Goal: Contribute content

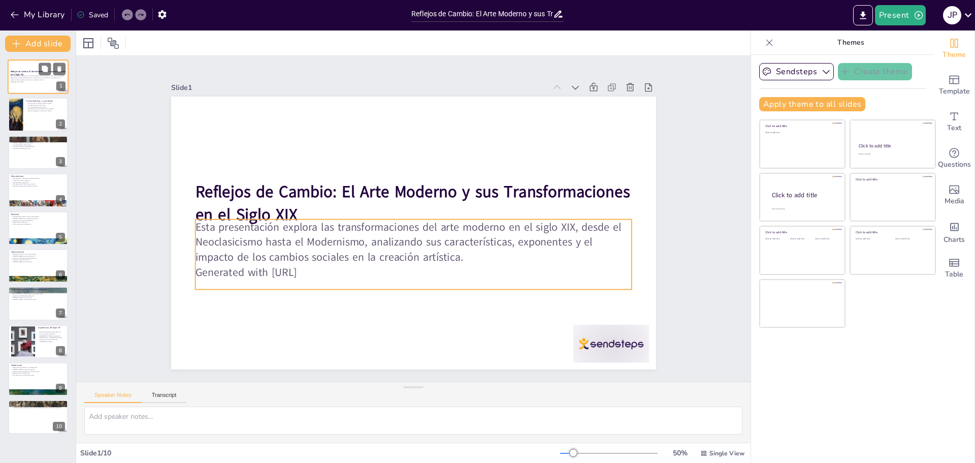
click at [22, 79] on p "Esta presentación explora las transformaciones del arte moderno en el siglo XIX…" at bounding box center [38, 78] width 55 height 6
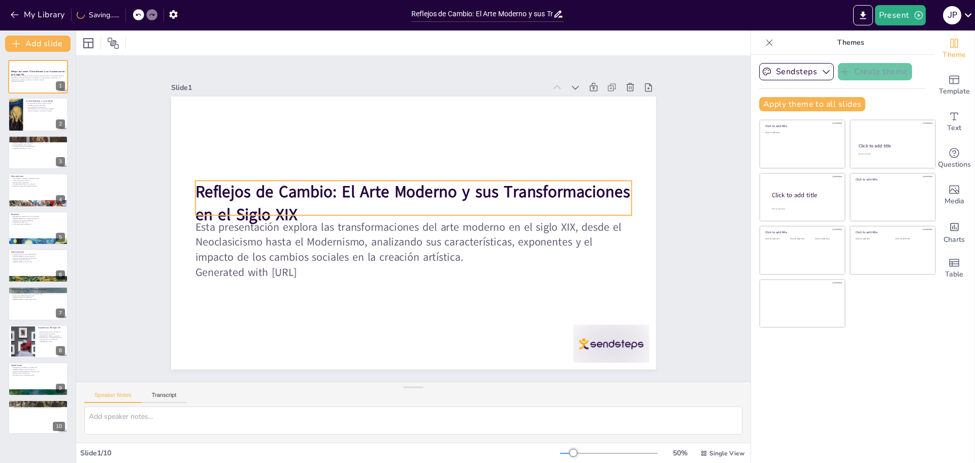
click at [357, 197] on strong "Reflejos de Cambio: El Arte Moderno y sus Transformaciones en el Siglo XIX" at bounding box center [412, 203] width 435 height 45
click at [348, 197] on strong "Reflejos de Cambio: El Arte Moderno y sus Transformaciones en el Siglo XIX" at bounding box center [412, 203] width 435 height 45
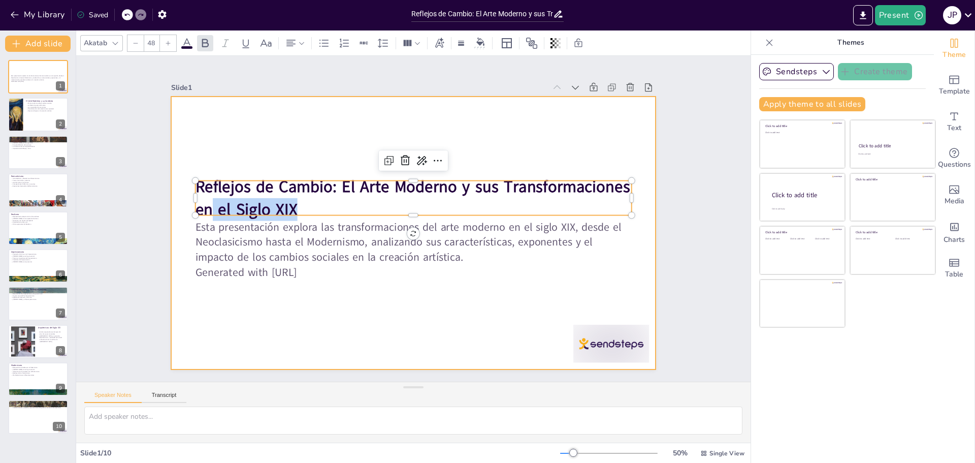
drag, startPoint x: 302, startPoint y: 202, endPoint x: 179, endPoint y: 185, distance: 123.5
click at [179, 186] on div "Esta presentación explora las transformaciones del arte moderno en el siglo XIX…" at bounding box center [413, 232] width 485 height 273
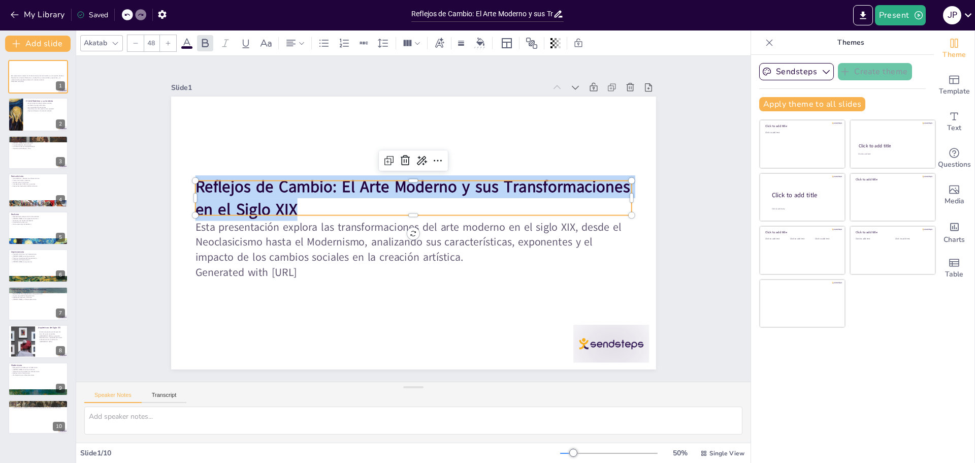
drag, startPoint x: 192, startPoint y: 183, endPoint x: 302, endPoint y: 202, distance: 111.4
click at [302, 202] on p "Reflejos de Cambio: El Arte Moderno y sus Transformaciones en el Siglo XIX" at bounding box center [413, 197] width 436 height 45
copy strong "Reflejos de Cambio: El Arte Moderno y sus Transformaciones en el Siglo XIX"
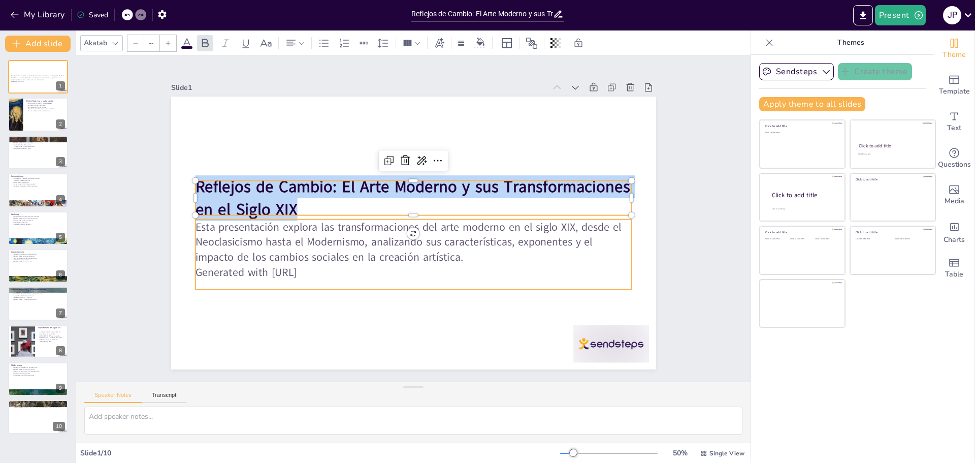
click at [294, 238] on p "Esta presentación explora las transformaciones del arte moderno en el siglo XIX…" at bounding box center [413, 241] width 436 height 45
type input "32"
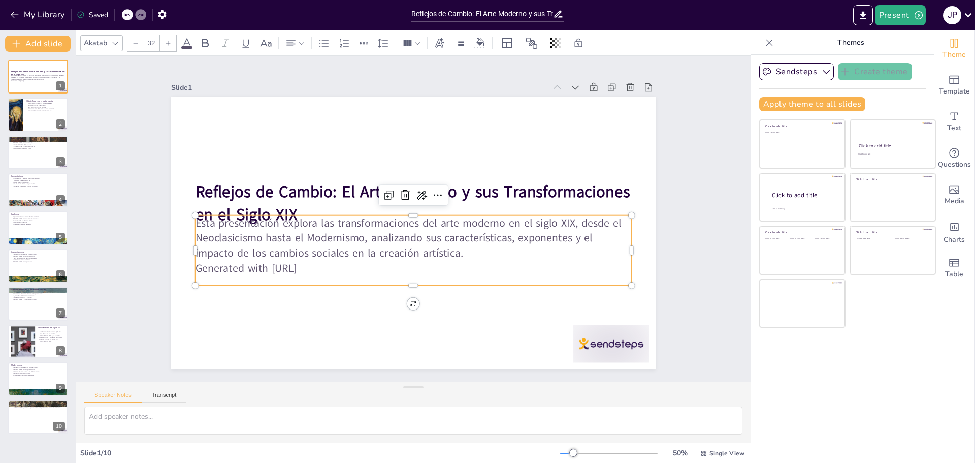
click at [420, 237] on p "Esta presentación explora las transformaciones del arte moderno en el siglo XIX…" at bounding box center [413, 237] width 436 height 45
click at [231, 229] on p "Esta presentación explora las transformaciones del arte moderno en el siglo XIX…" at bounding box center [413, 237] width 436 height 45
click at [230, 229] on p "Esta presentación explora las transformaciones del arte moderno en el siglo XIX…" at bounding box center [413, 237] width 436 height 45
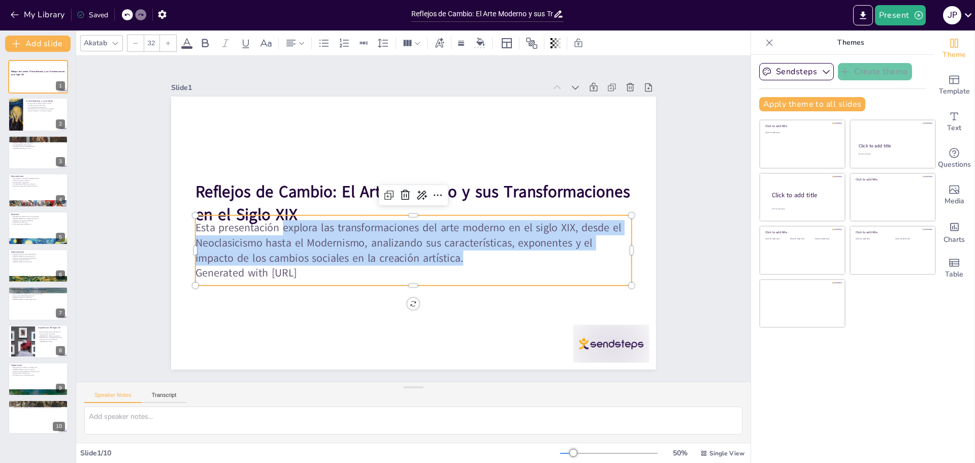
drag, startPoint x: 277, startPoint y: 225, endPoint x: 461, endPoint y: 253, distance: 185.4
click at [461, 253] on p "Esta presentación explora las transformaciones del arte moderno en el siglo XIX…" at bounding box center [413, 242] width 436 height 45
copy p "explora las transformaciones del arte moderno en el siglo XIX, desde el Neoclas…"
click at [40, 108] on button at bounding box center [45, 107] width 12 height 12
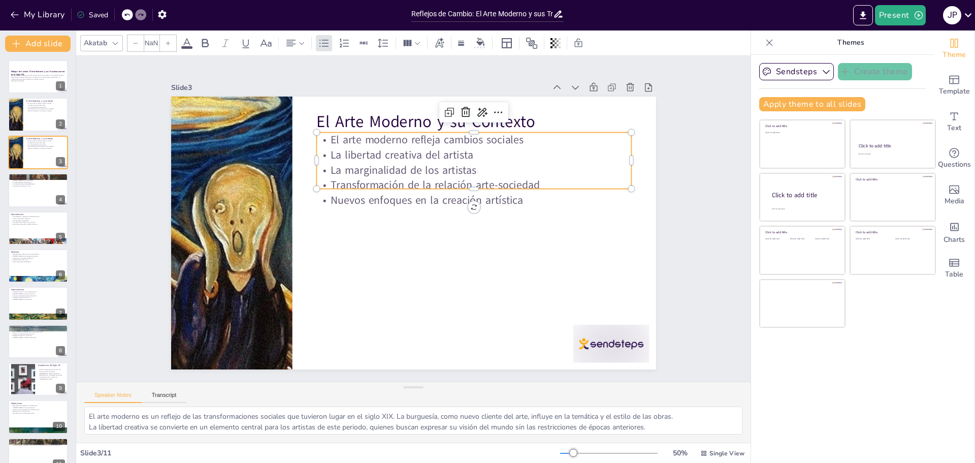
type input "32"
click at [355, 192] on p "Nuevos enfoques en la creación artística" at bounding box center [473, 199] width 315 height 15
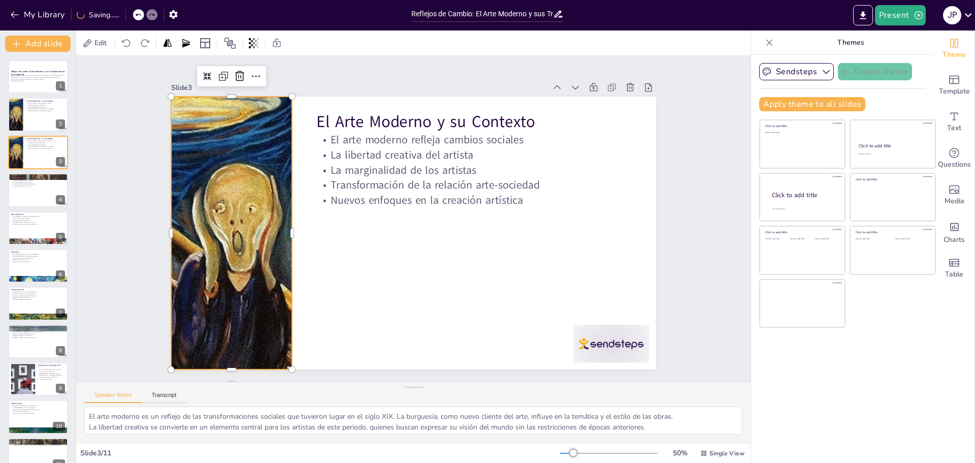
click at [220, 254] on div at bounding box center [232, 232] width 520 height 273
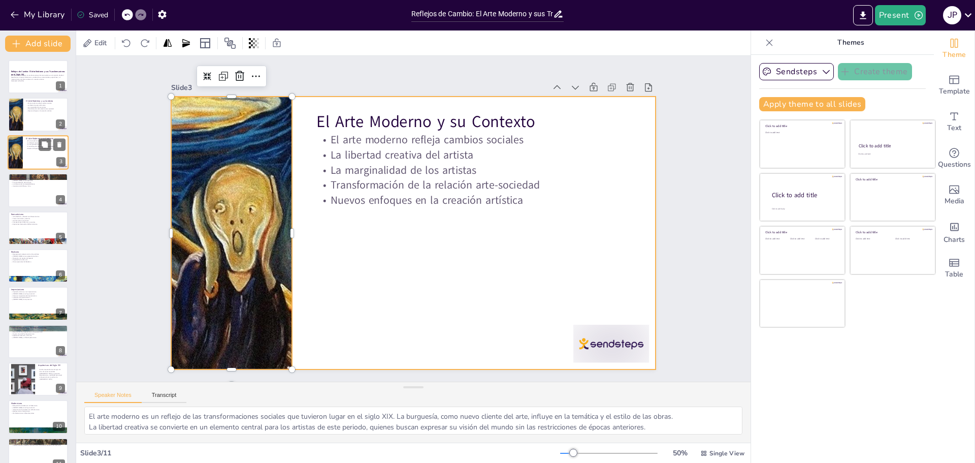
click at [39, 166] on div at bounding box center [38, 152] width 61 height 35
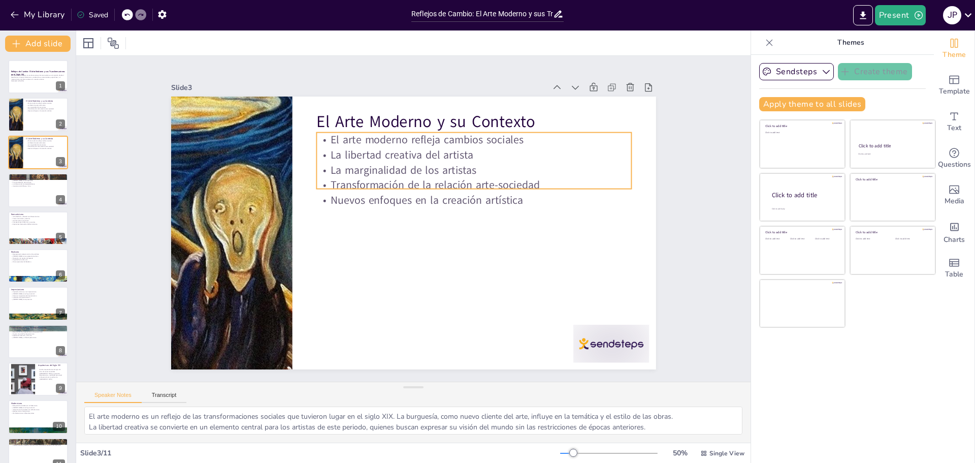
click at [433, 147] on p "La libertad creativa del artista" at bounding box center [473, 154] width 315 height 15
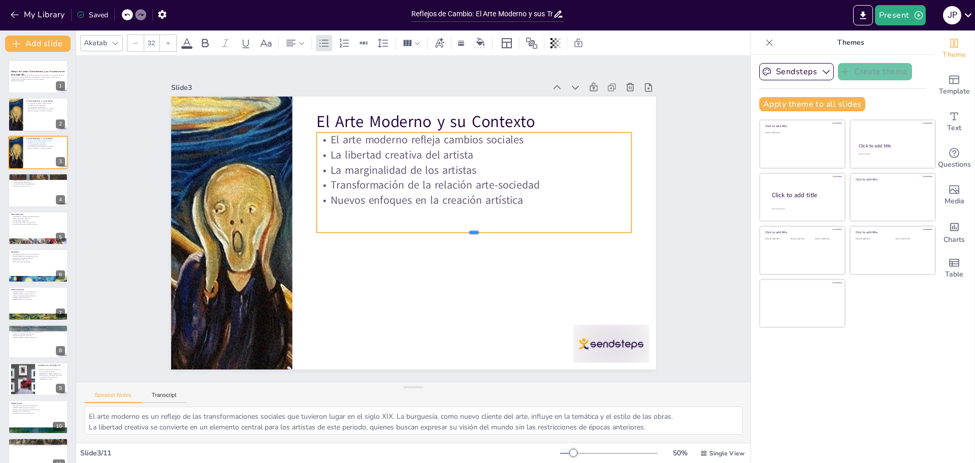
drag, startPoint x: 471, startPoint y: 184, endPoint x: 452, endPoint y: 228, distance: 47.7
click at [452, 232] on div at bounding box center [473, 236] width 315 height 8
click at [426, 217] on div "El arte moderno refleja cambios sociales La libertad creativa del artista La ma…" at bounding box center [473, 183] width 315 height 100
click at [344, 181] on p "Transformación de la relación arte-sociedad" at bounding box center [473, 185] width 315 height 15
click at [350, 180] on p "Transformación de la relación arte-sociedad" at bounding box center [473, 185] width 315 height 15
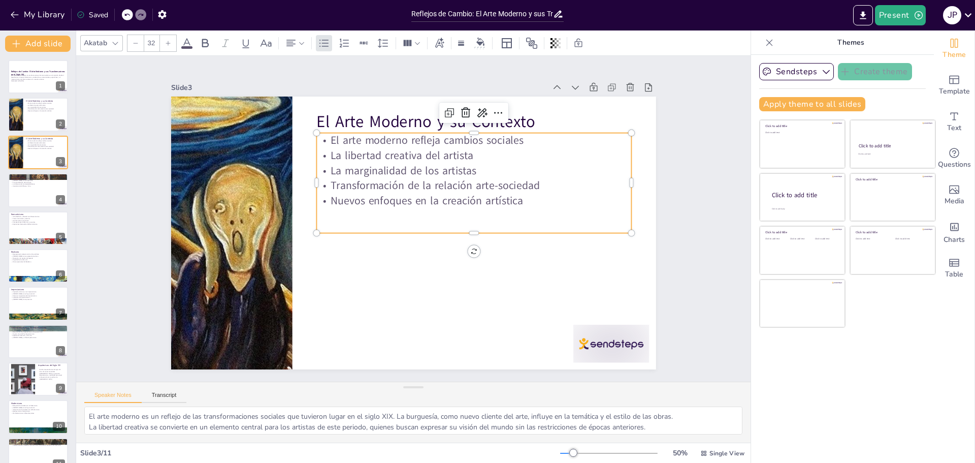
click at [523, 185] on p "Transformación de la relación arte-sociedad" at bounding box center [473, 185] width 315 height 15
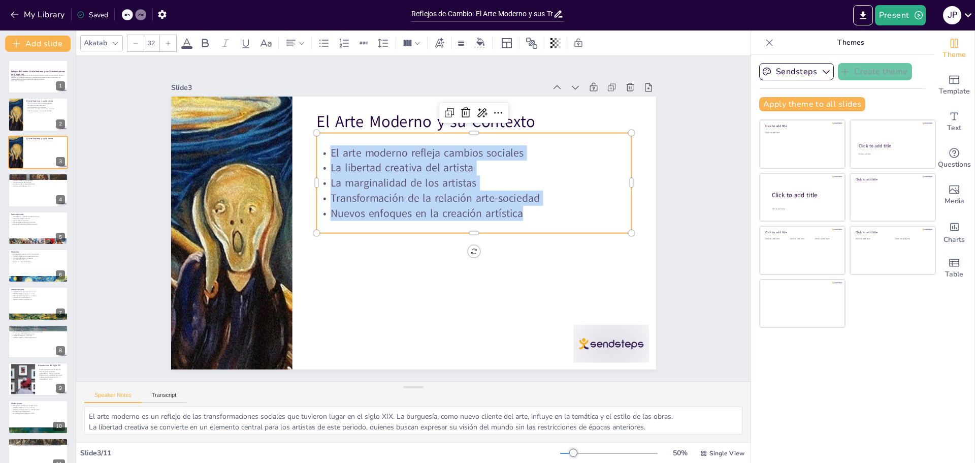
drag, startPoint x: 522, startPoint y: 209, endPoint x: 320, endPoint y: 142, distance: 212.9
click at [320, 145] on div "El arte moderno refleja cambios sociales La libertad creativa del artista La ma…" at bounding box center [473, 183] width 315 height 76
copy div "El arte moderno refleja cambios sociales La libertad creativa del artista La ma…"
click at [317, 117] on p "El Arte Moderno y su Contexto" at bounding box center [473, 121] width 315 height 23
type input "48"
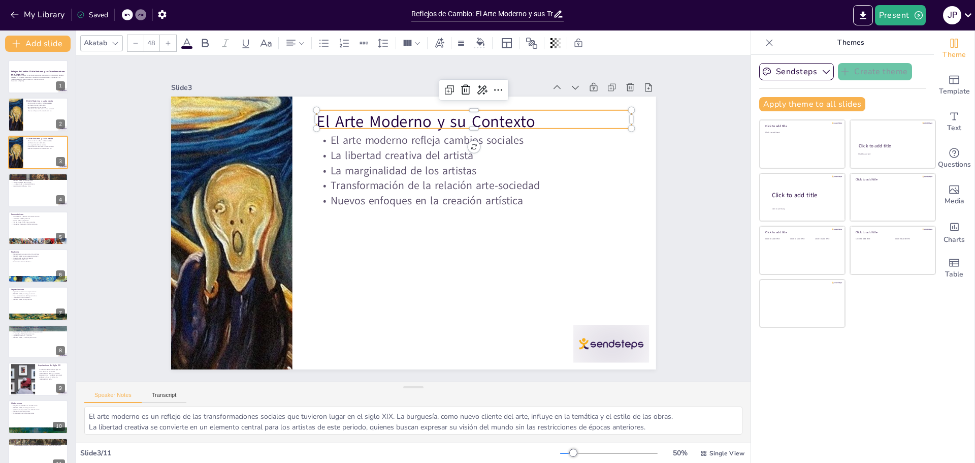
click at [317, 117] on p "El Arte Moderno y su Contexto" at bounding box center [473, 121] width 315 height 23
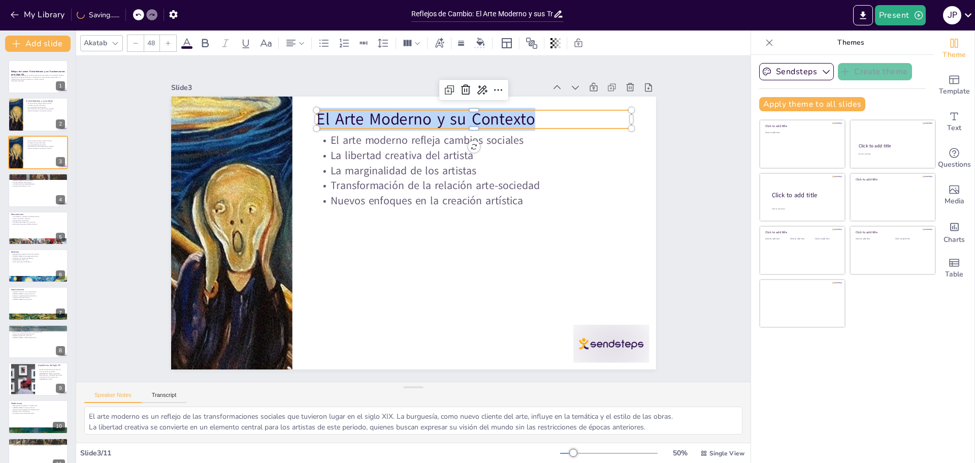
drag, startPoint x: 556, startPoint y: 117, endPoint x: 312, endPoint y: 117, distance: 243.8
click at [316, 117] on p "El Arte Moderno y su Contexto" at bounding box center [473, 119] width 315 height 23
copy p "El Arte Moderno y su Contexto"
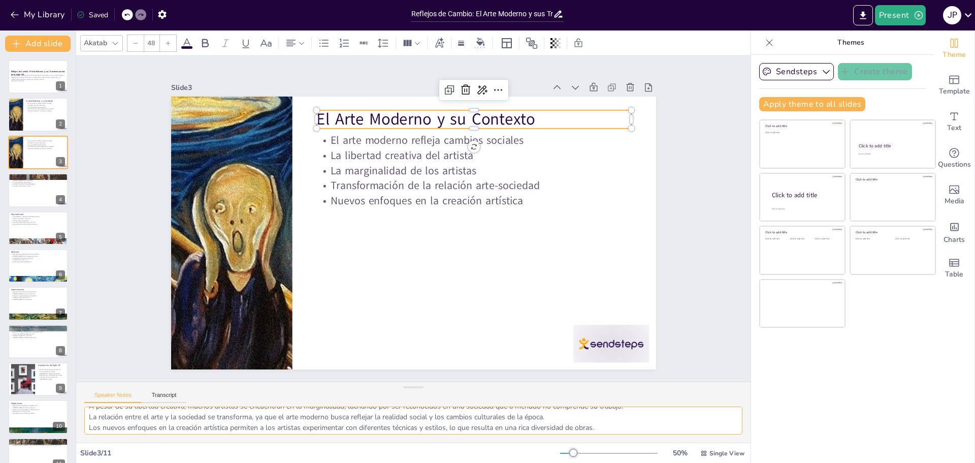
scroll to position [35, 0]
drag, startPoint x: 88, startPoint y: 418, endPoint x: 614, endPoint y: 428, distance: 526.2
click at [614, 428] on textarea "El arte moderno es un reflejo de las transformaciones sociales que tuvieron lug…" at bounding box center [413, 420] width 658 height 28
type textarea "El arte moderno es un reflejo de las transformaciones sociales que tuvieron lug…"
click at [26, 190] on div at bounding box center [38, 190] width 61 height 35
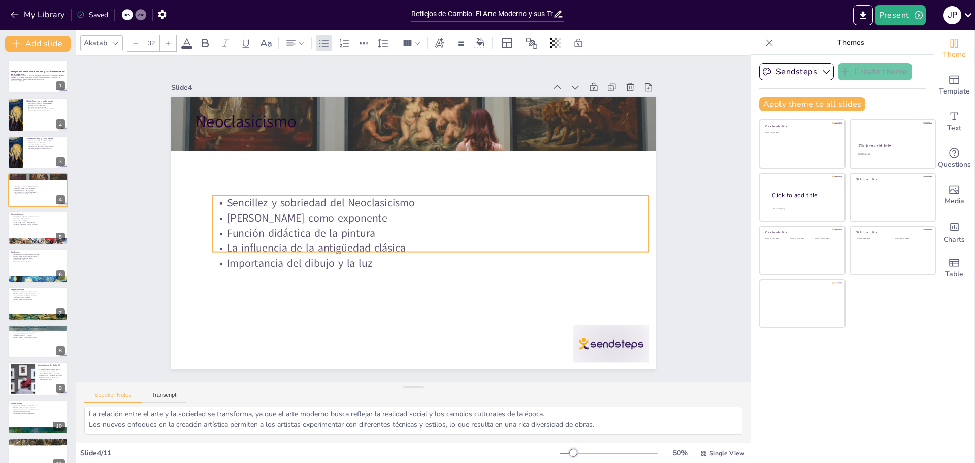
drag, startPoint x: 296, startPoint y: 177, endPoint x: 309, endPoint y: 240, distance: 64.9
click at [309, 241] on p "La influencia de la antigüedad clásica" at bounding box center [431, 248] width 436 height 15
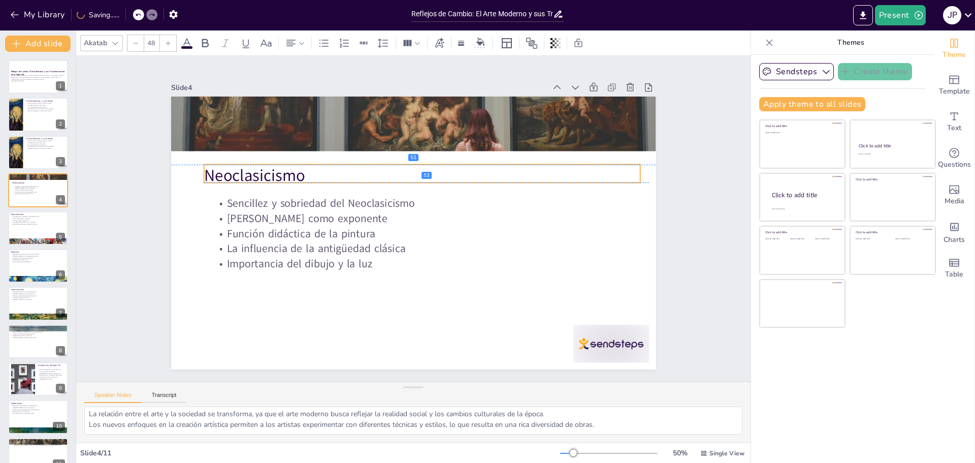
drag, startPoint x: 237, startPoint y: 123, endPoint x: 247, endPoint y: 180, distance: 57.2
click at [247, 180] on p "Neoclasicismo" at bounding box center [422, 176] width 436 height 23
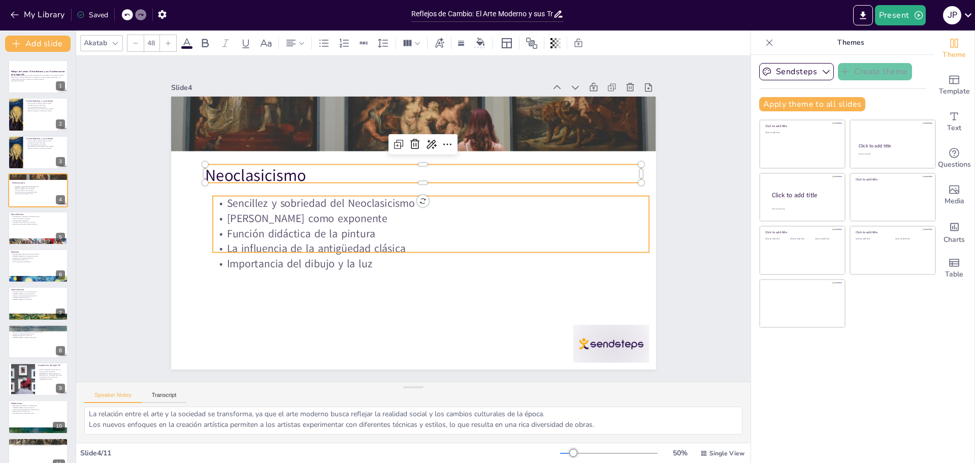
click at [230, 228] on p "Función didáctica de la pintura" at bounding box center [431, 233] width 436 height 15
type input "32"
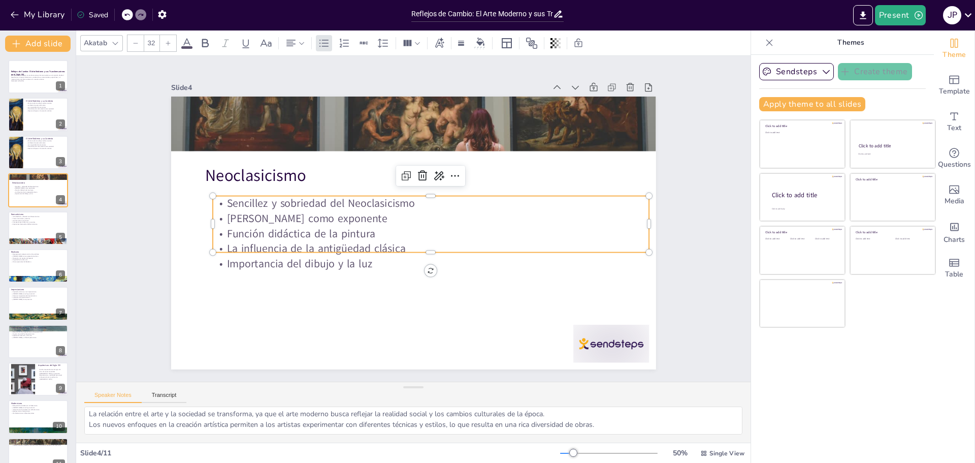
click at [298, 244] on p "La influencia de la antigüedad clásica" at bounding box center [431, 248] width 436 height 15
click at [298, 243] on p "La influencia de la antigüedad clásica" at bounding box center [431, 248] width 436 height 15
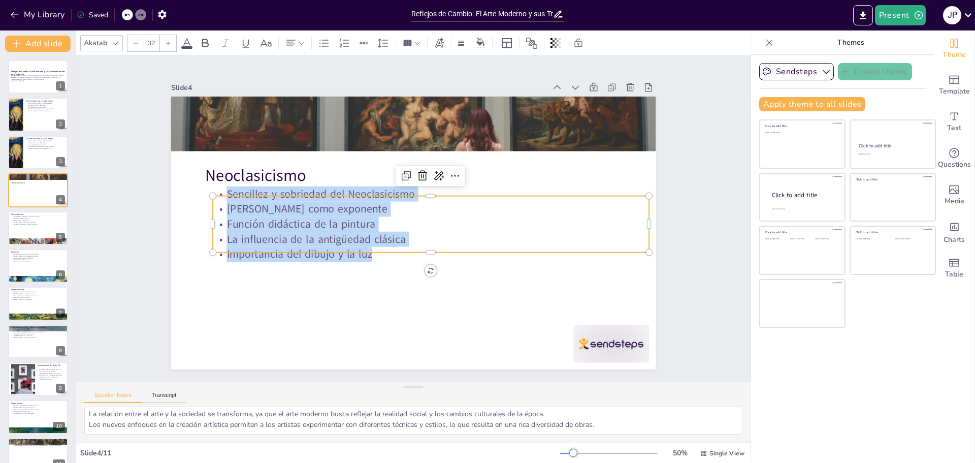
drag, startPoint x: 379, startPoint y: 252, endPoint x: 214, endPoint y: 187, distance: 176.9
click at [214, 187] on div "Sencillez y sobriedad del Neoclasicismo [PERSON_NAME] como exponente Función di…" at bounding box center [431, 224] width 436 height 76
copy div "Sencillez y sobriedad del Neoclasicismo [PERSON_NAME] como exponente Función di…"
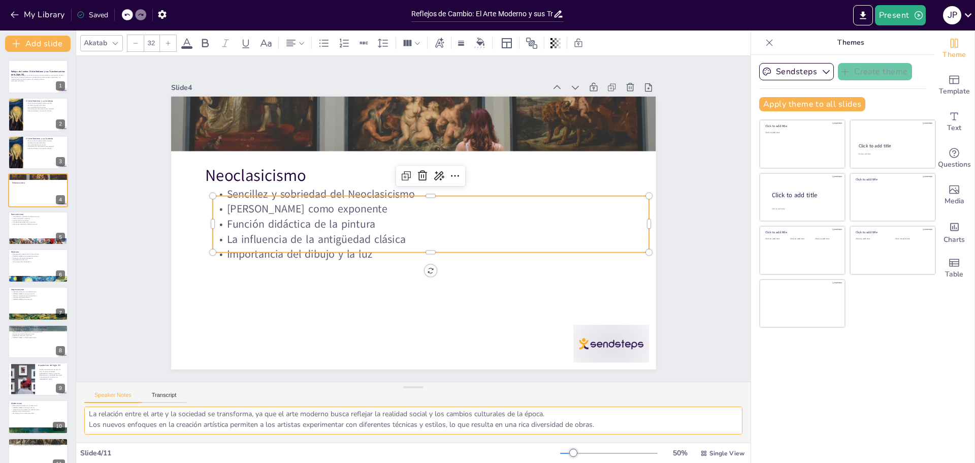
drag, startPoint x: 88, startPoint y: 413, endPoint x: 363, endPoint y: 417, distance: 275.3
click at [321, 428] on textarea "El Neoclasicismo se caracteriza por su búsqueda de la sencillez y la sobriedad,…" at bounding box center [413, 420] width 658 height 28
drag, startPoint x: 573, startPoint y: 427, endPoint x: 83, endPoint y: 404, distance: 491.1
click at [76, 408] on div "Document fonts Akatab Recently used Mulish Popular fonts Lato Montserrat Open S…" at bounding box center [487, 246] width 975 height 432
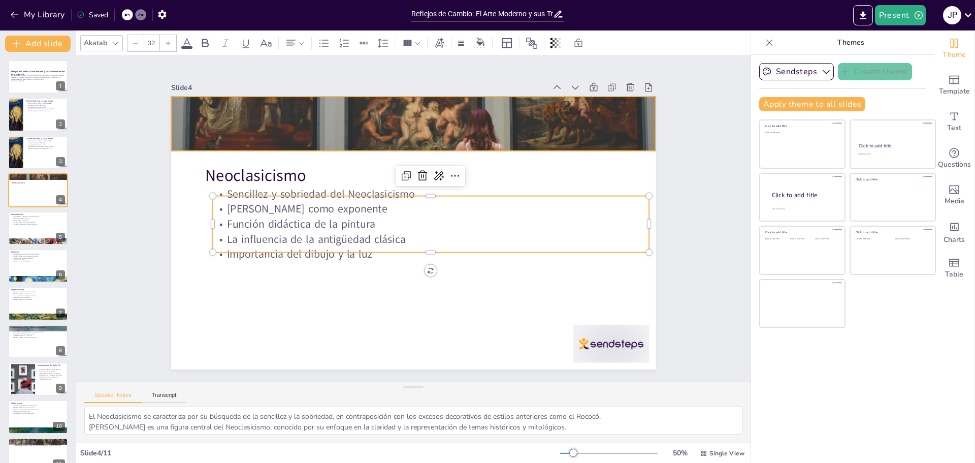
drag, startPoint x: 239, startPoint y: 131, endPoint x: 253, endPoint y: 132, distance: 14.8
click at [239, 131] on div at bounding box center [413, 123] width 485 height 323
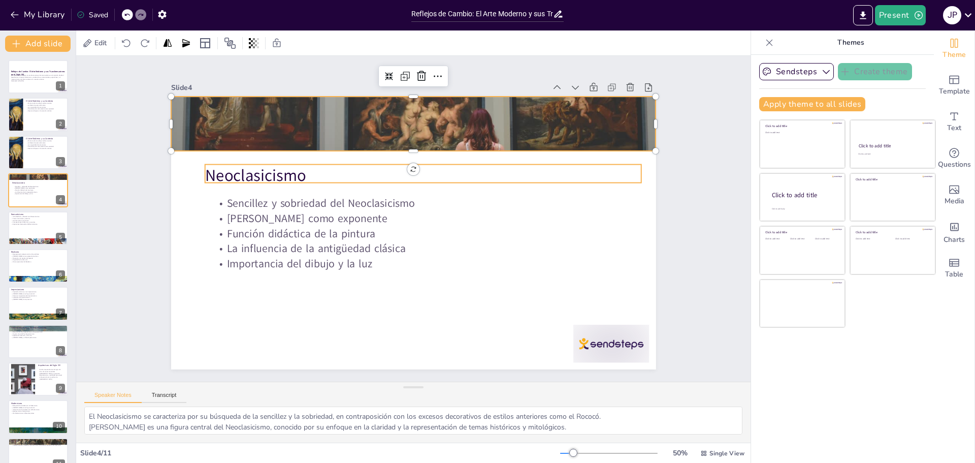
click at [254, 177] on p "Neoclasicismo" at bounding box center [423, 176] width 436 height 23
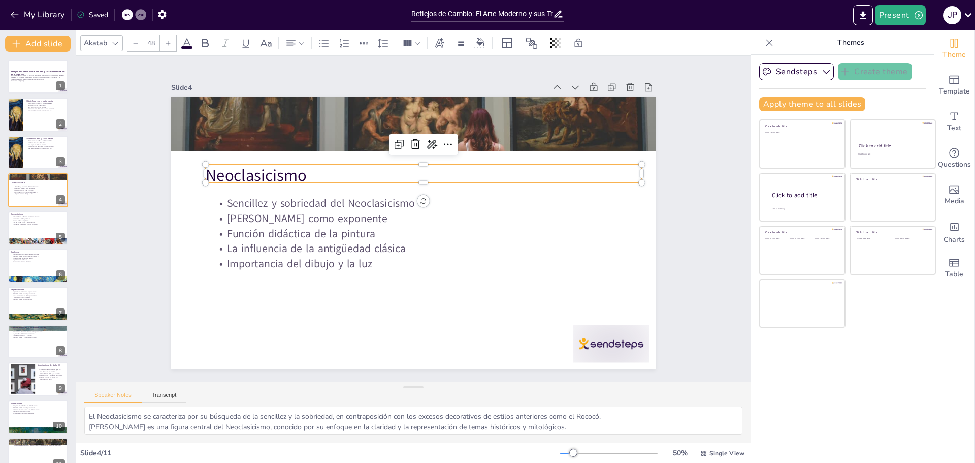
click at [270, 170] on p "Neoclasicismo" at bounding box center [423, 176] width 436 height 23
click at [306, 171] on p "Neoclasicismo" at bounding box center [423, 176] width 436 height 23
drag, startPoint x: 304, startPoint y: 171, endPoint x: 200, endPoint y: 171, distance: 104.6
click at [205, 171] on p "Neoclasicismo" at bounding box center [423, 173] width 436 height 23
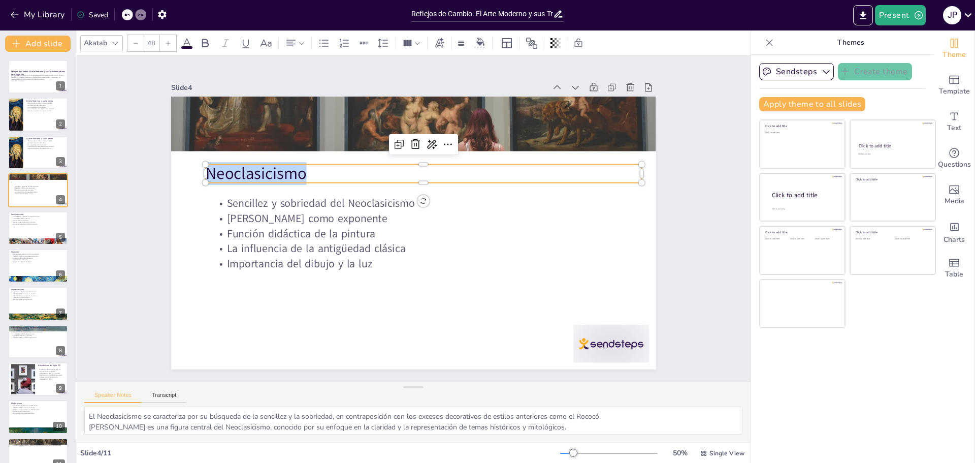
copy p "Neoclasicismo"
click at [411, 139] on icon at bounding box center [415, 144] width 9 height 10
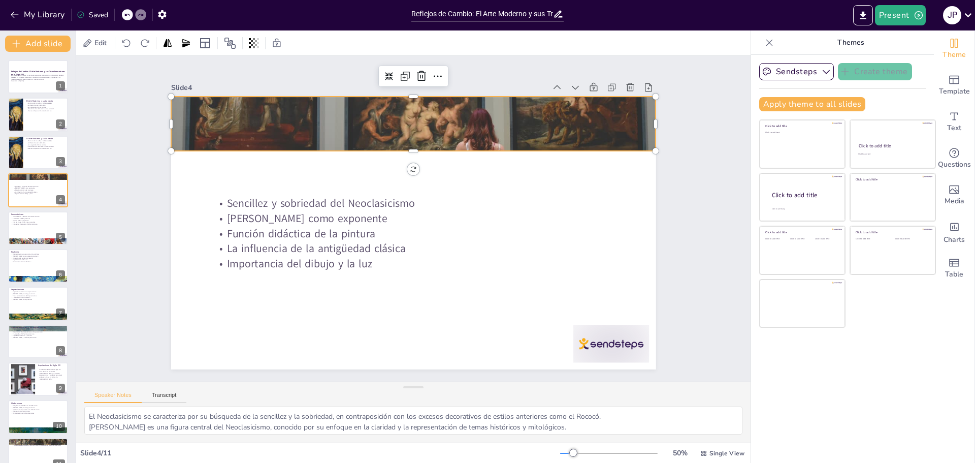
click at [327, 132] on div at bounding box center [413, 123] width 485 height 323
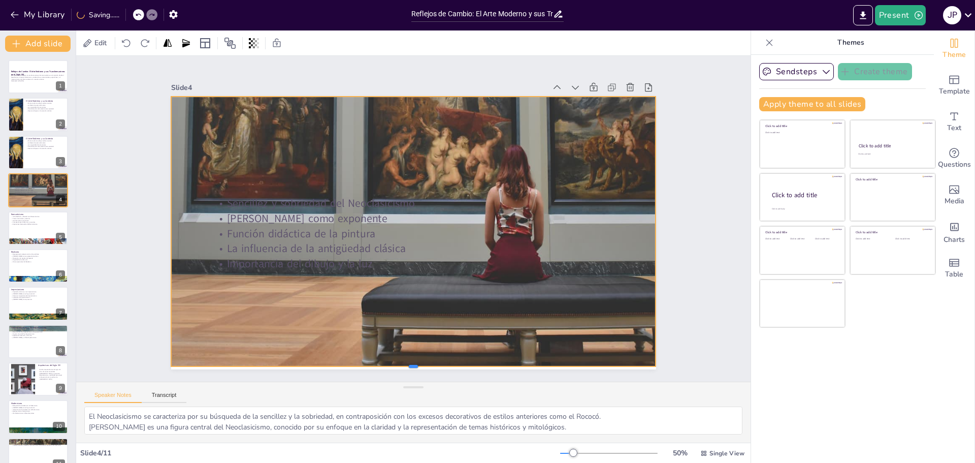
drag, startPoint x: 406, startPoint y: 147, endPoint x: 401, endPoint y: 362, distance: 215.4
click at [401, 366] on div at bounding box center [413, 370] width 485 height 8
click at [22, 217] on p "Temas irracionales y exóticos" at bounding box center [38, 218] width 55 height 2
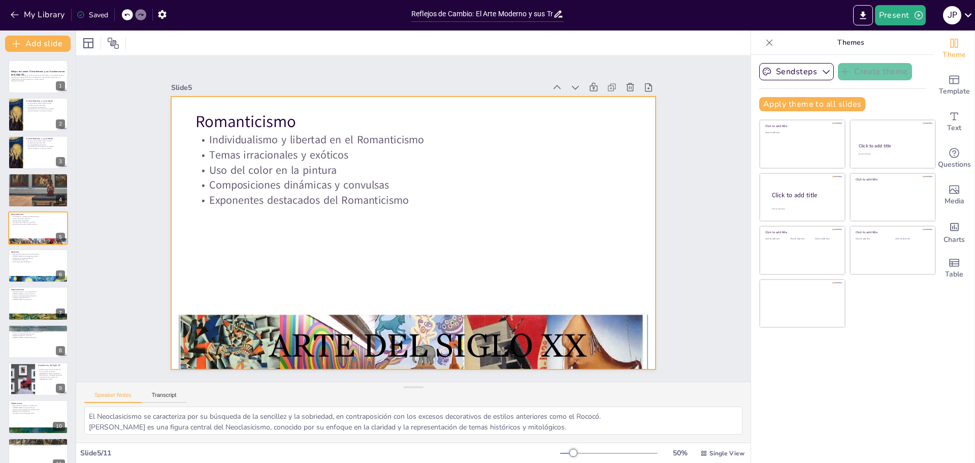
click at [297, 171] on div "Individualismo y libertad en el Romanticismo Temas irracionales y exóticos Uso …" at bounding box center [413, 171] width 436 height 76
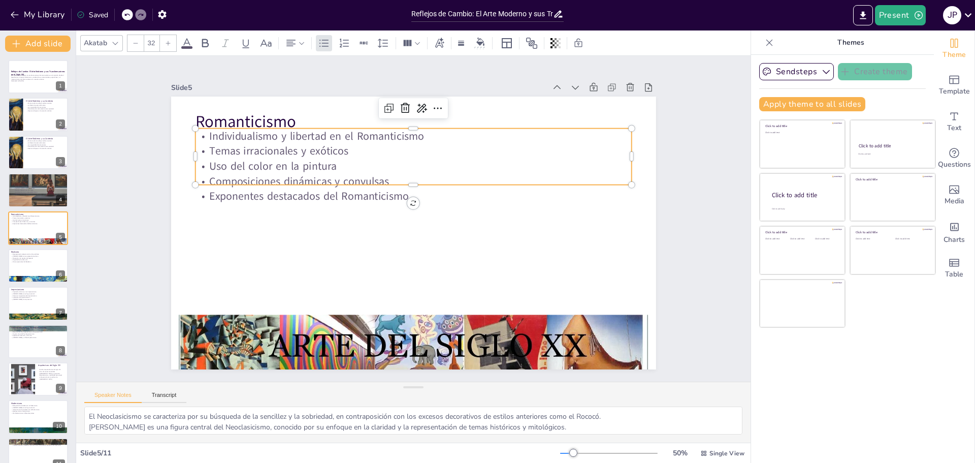
click at [328, 174] on p "Composiciones dinámicas y convulsas" at bounding box center [413, 181] width 436 height 15
click at [251, 139] on p "Individualismo y libertad en el Romanticismo" at bounding box center [413, 135] width 436 height 15
click at [233, 149] on p "Temas irracionales y exóticos" at bounding box center [413, 150] width 436 height 15
click at [206, 135] on p "Individualismo y libertad en el Romanticismo" at bounding box center [413, 135] width 436 height 15
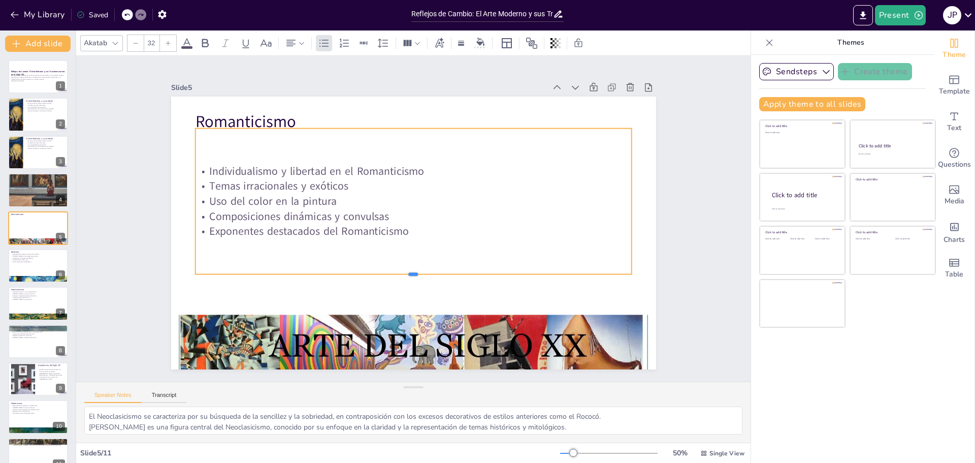
drag, startPoint x: 409, startPoint y: 181, endPoint x: 296, endPoint y: 237, distance: 126.0
click at [379, 270] on div "Romanticismo Individualismo y libertad en el Romanticismo Temas irracionales y …" at bounding box center [413, 232] width 485 height 273
click at [218, 179] on p "Temas irracionales y exóticos" at bounding box center [413, 185] width 436 height 15
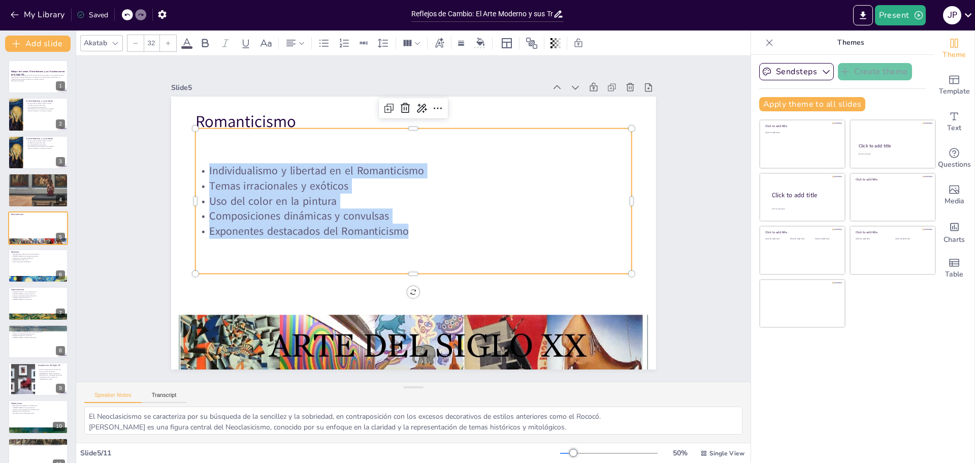
drag, startPoint x: 209, startPoint y: 167, endPoint x: 411, endPoint y: 232, distance: 212.5
click at [411, 232] on div "Individualismo y libertad en el Romanticismo Temas irracionales y exóticos Uso …" at bounding box center [413, 201] width 436 height 76
copy div "Individualismo y libertad en el Romanticismo Temas irracionales y exóticos Uso …"
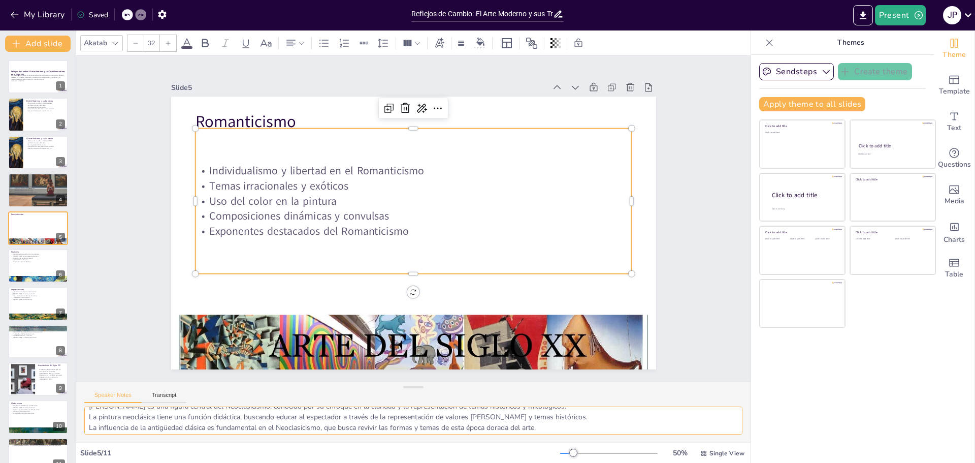
scroll to position [35, 0]
drag, startPoint x: 88, startPoint y: 416, endPoint x: 585, endPoint y: 431, distance: 496.4
click at [584, 431] on textarea "El Romanticismo se centra en el individualismo y la libertad, rechazando las no…" at bounding box center [413, 420] width 658 height 28
click at [21, 265] on div at bounding box center [38, 265] width 61 height 35
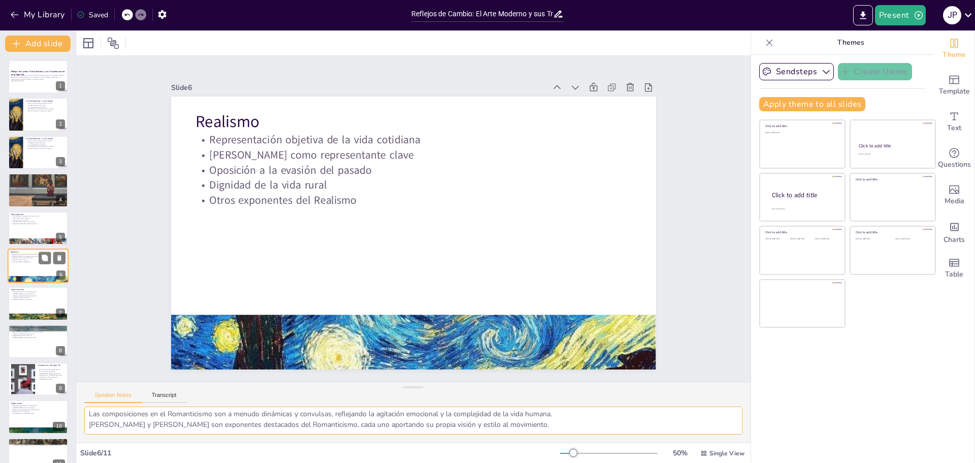
scroll to position [9, 0]
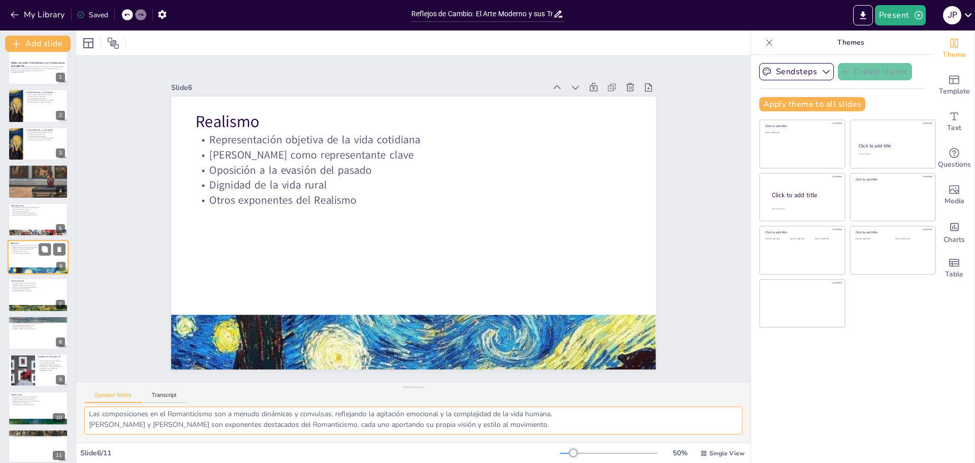
click at [21, 265] on div at bounding box center [38, 257] width 61 height 35
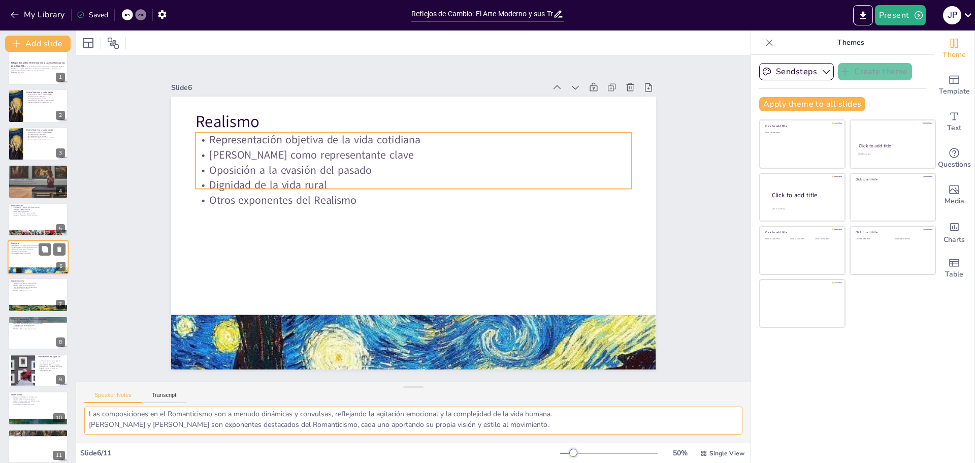
click at [24, 250] on p "Dignidad de la vida rural" at bounding box center [38, 251] width 55 height 2
click at [240, 204] on p "Otros exponentes del Realismo" at bounding box center [413, 199] width 436 height 15
click at [241, 195] on p "Otros exponentes del Realismo" at bounding box center [413, 199] width 436 height 15
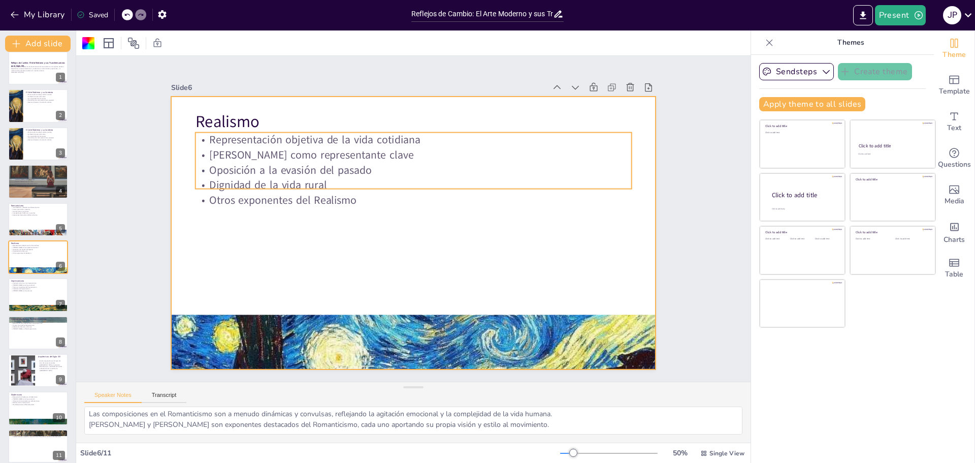
click at [224, 167] on p "Oposición a la evasión del pasado" at bounding box center [413, 170] width 436 height 15
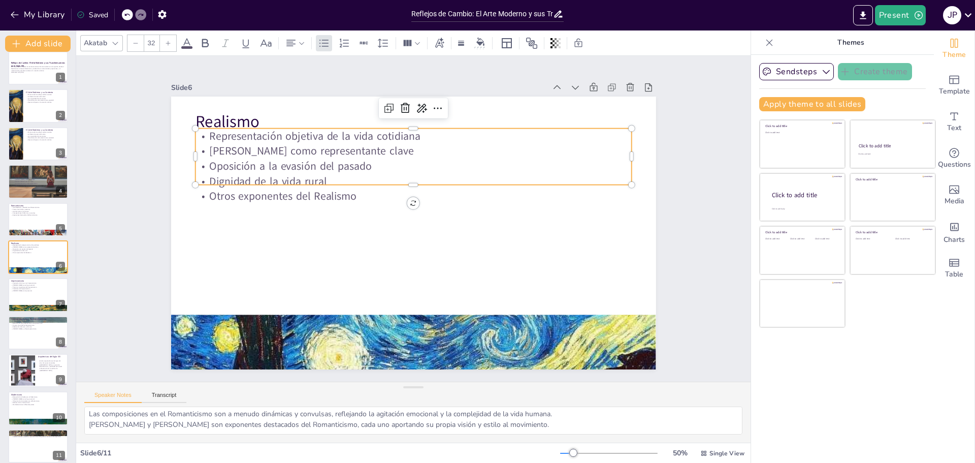
click at [223, 168] on p "Oposición a la evasión del pasado" at bounding box center [413, 165] width 436 height 15
click at [234, 169] on p "Oposición a la evasión del pasado" at bounding box center [413, 165] width 436 height 15
click at [231, 169] on p "Oposición a la evasión del pasado" at bounding box center [413, 165] width 436 height 15
click at [313, 174] on p "Dignidad de la vida rural" at bounding box center [413, 181] width 436 height 15
click at [312, 174] on p "Dignidad de la vida rural" at bounding box center [413, 181] width 436 height 15
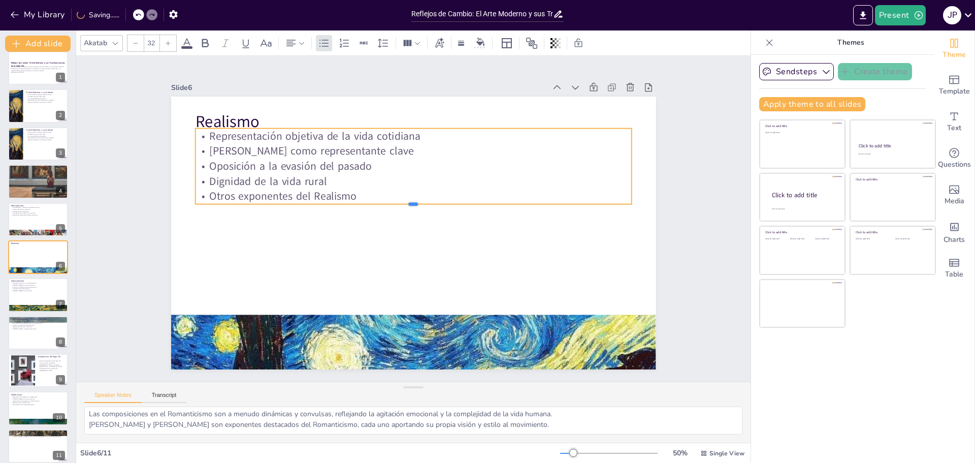
drag, startPoint x: 352, startPoint y: 184, endPoint x: 307, endPoint y: 179, distance: 45.5
click at [223, 159] on div "Realismo Representación objetiva de la vida cotidiana [PERSON_NAME] como repres…" at bounding box center [413, 232] width 485 height 273
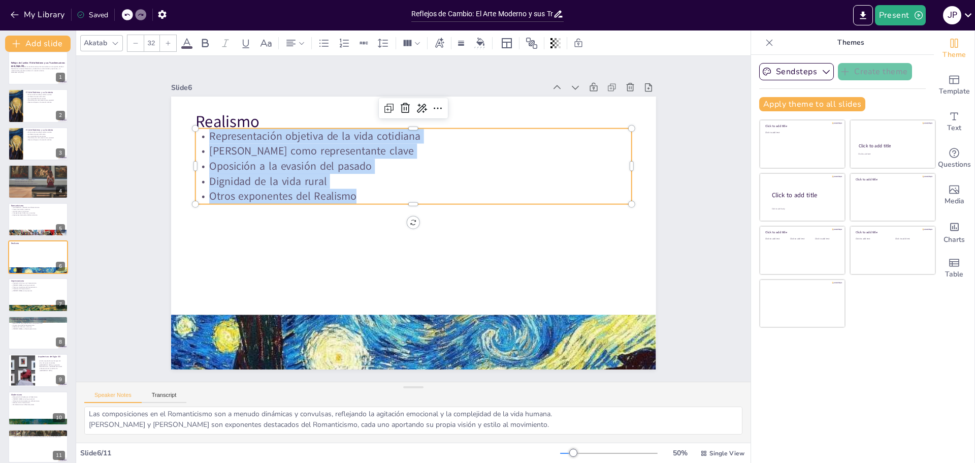
drag, startPoint x: 357, startPoint y: 193, endPoint x: 202, endPoint y: 135, distance: 165.7
click at [202, 135] on div "Representación objetiva de la vida cotidiana [PERSON_NAME] como representante c…" at bounding box center [413, 166] width 436 height 76
copy div "Representación objetiva de la vida cotidiana [PERSON_NAME] como representante c…"
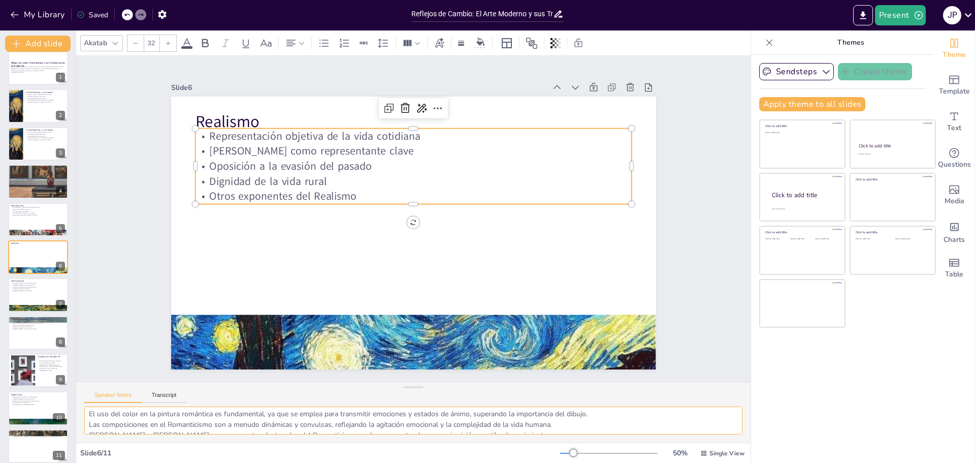
scroll to position [35, 0]
drag, startPoint x: 88, startPoint y: 414, endPoint x: 372, endPoint y: 449, distance: 285.5
click at [397, 453] on div "Akatab 32 Slide 1 Reflejos de Cambio: El Arte Moderno y sus Transformaciones en…" at bounding box center [413, 246] width 674 height 432
click at [174, 414] on textarea "El Realismo se caracteriza por su enfoque en la representación objetiva de la v…" at bounding box center [413, 420] width 658 height 28
click at [100, 413] on textarea "El Realismo se caracteriza por su enfoque en la representación objetiva de la v…" at bounding box center [413, 420] width 658 height 28
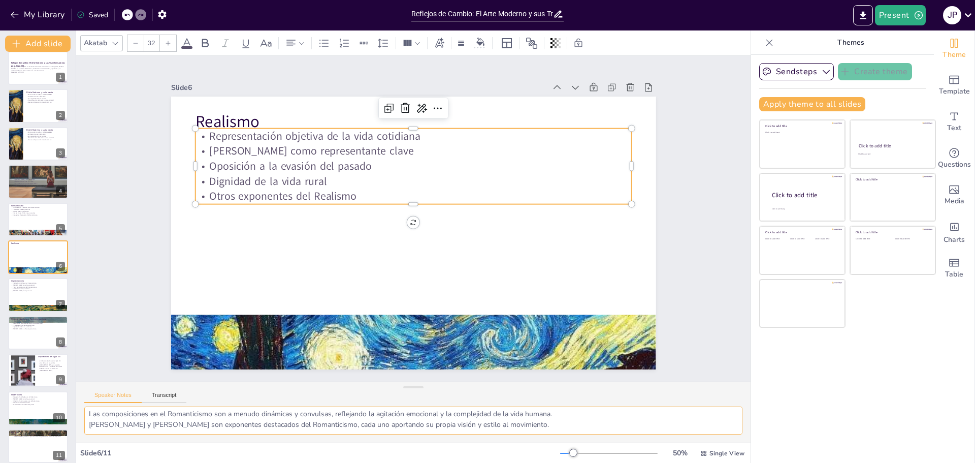
drag, startPoint x: 89, startPoint y: 413, endPoint x: 724, endPoint y: 483, distance: 638.1
click at [724, 462] on html "My Library Saved Reflejos de Cambio: El Arte Moderno y sus Transformaciones en …" at bounding box center [487, 231] width 975 height 463
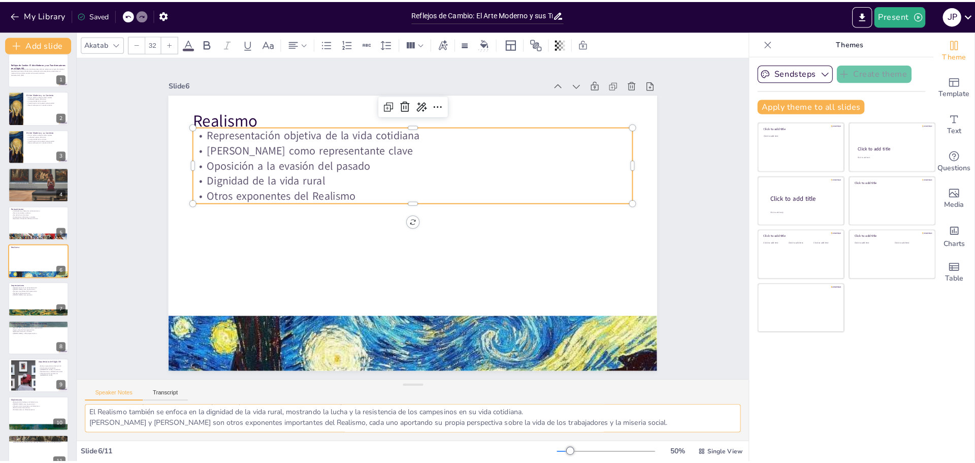
scroll to position [14, 0]
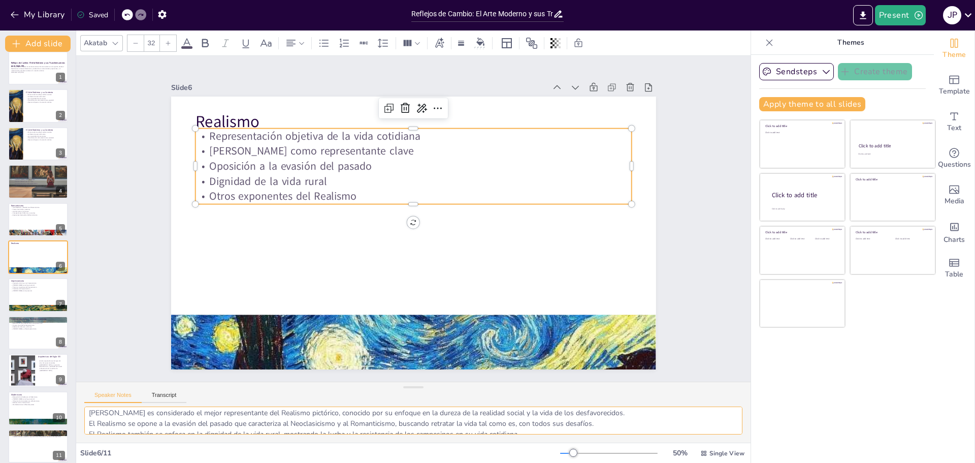
click at [242, 413] on textarea "El Realismo se caracteriza por su enfoque en la representación objetiva de la v…" at bounding box center [413, 420] width 658 height 28
drag, startPoint x: 87, startPoint y: 411, endPoint x: 217, endPoint y: 434, distance: 132.5
click at [234, 435] on div "El Realismo se caracteriza por su enfoque en la representación objetiva de la v…" at bounding box center [413, 424] width 674 height 36
click at [88, 414] on textarea "El Realismo se caracteriza por su enfoque en la representación objetiva de la v…" at bounding box center [413, 420] width 658 height 28
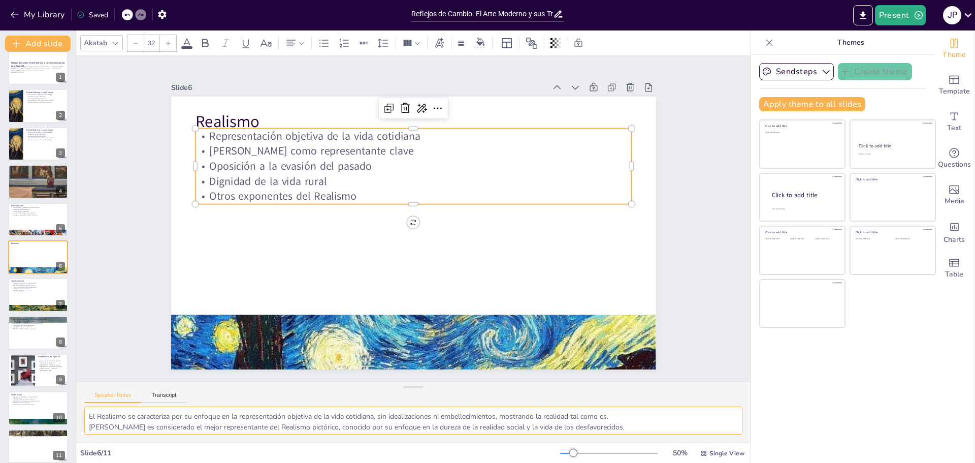
scroll to position [35, 0]
drag, startPoint x: 88, startPoint y: 414, endPoint x: 685, endPoint y: 426, distance: 596.8
click at [693, 432] on textarea "El Realismo se caracteriza por su enfoque en la representación objetiva de la v…" at bounding box center [413, 420] width 658 height 28
click at [23, 294] on div at bounding box center [38, 295] width 61 height 35
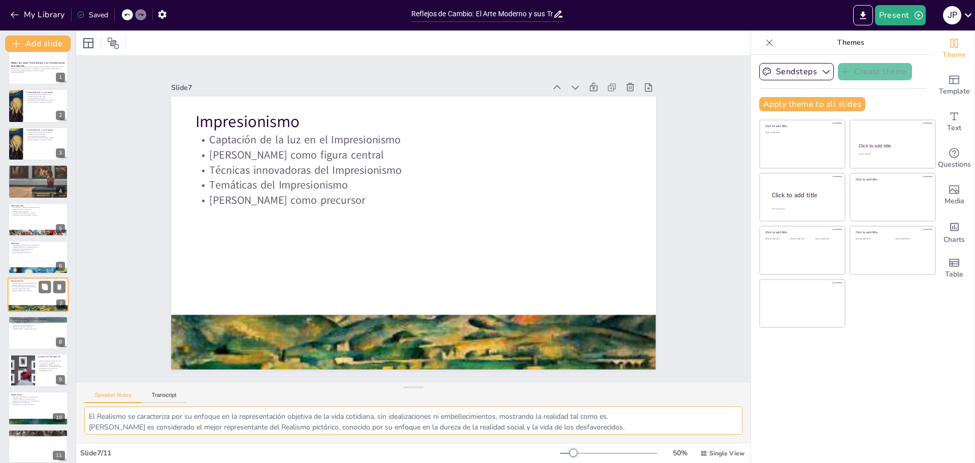
scroll to position [17, 0]
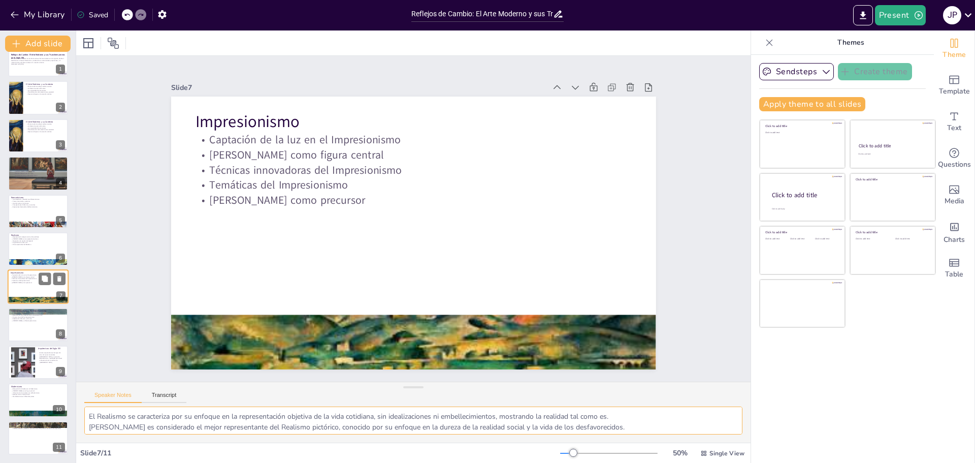
click at [23, 293] on div at bounding box center [38, 287] width 61 height 35
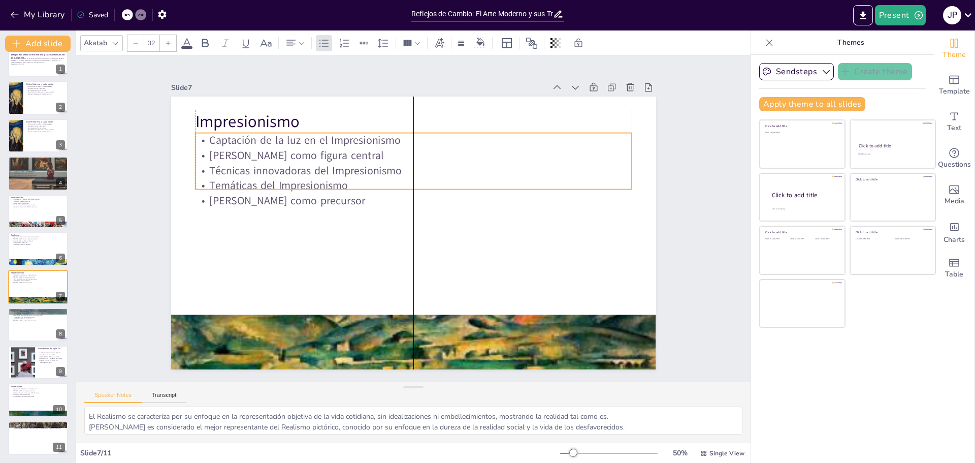
click at [228, 156] on p "[PERSON_NAME] como figura central" at bounding box center [413, 155] width 436 height 15
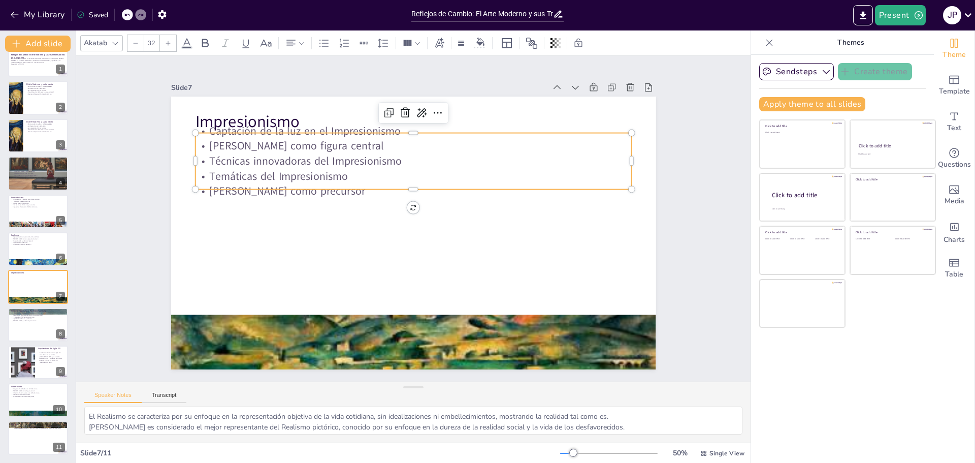
click at [197, 156] on p "Técnicas innovadoras del Impresionismo" at bounding box center [413, 160] width 436 height 15
click at [246, 184] on p "[PERSON_NAME] como precursor" at bounding box center [413, 191] width 436 height 15
drag, startPoint x: 258, startPoint y: 184, endPoint x: 255, endPoint y: 194, distance: 11.0
click at [255, 194] on p "[PERSON_NAME] como precursor" at bounding box center [413, 191] width 436 height 15
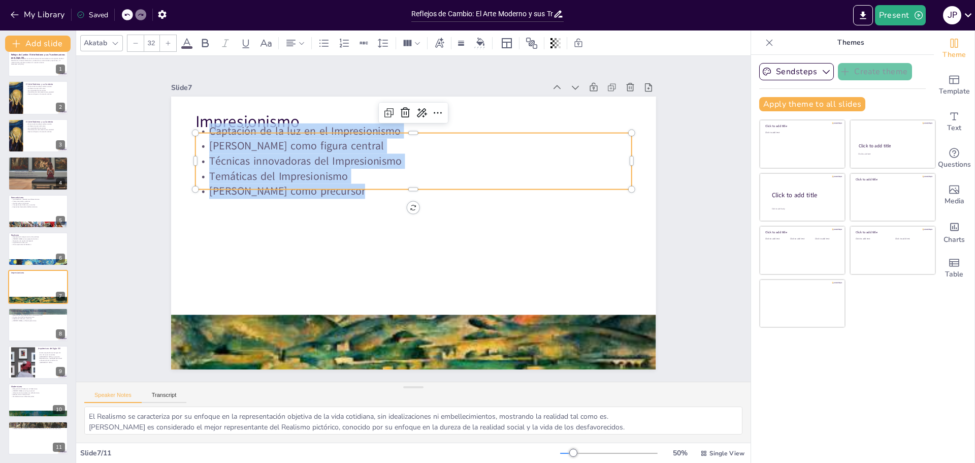
drag, startPoint x: 352, startPoint y: 189, endPoint x: 199, endPoint y: 129, distance: 165.1
click at [199, 129] on div "Captación de la luz en el Impresionismo [PERSON_NAME] como figura central Técni…" at bounding box center [413, 161] width 436 height 76
copy div "Captación de la luz en el Impresionismo [PERSON_NAME] como figura central Técni…"
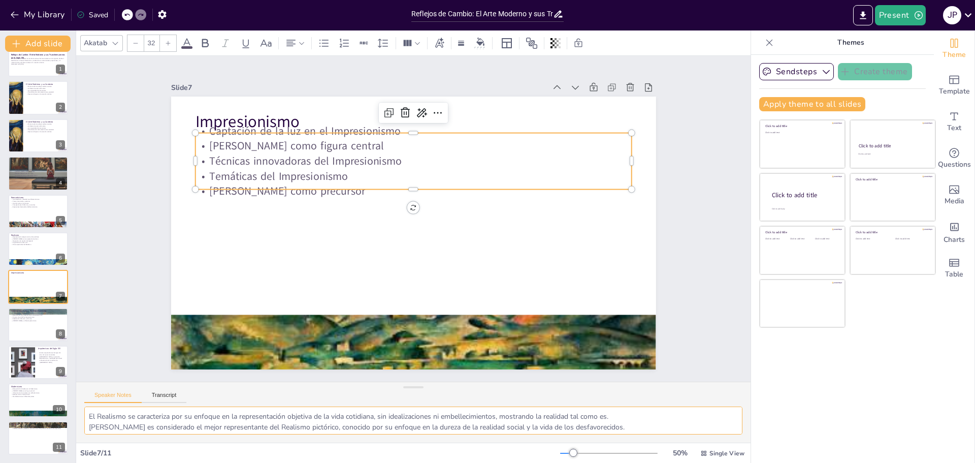
scroll to position [35, 0]
drag, startPoint x: 92, startPoint y: 414, endPoint x: 620, endPoint y: 442, distance: 528.3
click at [620, 442] on div "La captación de la luz es el elemento central del Impresionismo, donde los arti…" at bounding box center [413, 424] width 674 height 36
type textarea "La captación de la luz es el elemento central del Impresionismo, donde los arti…"
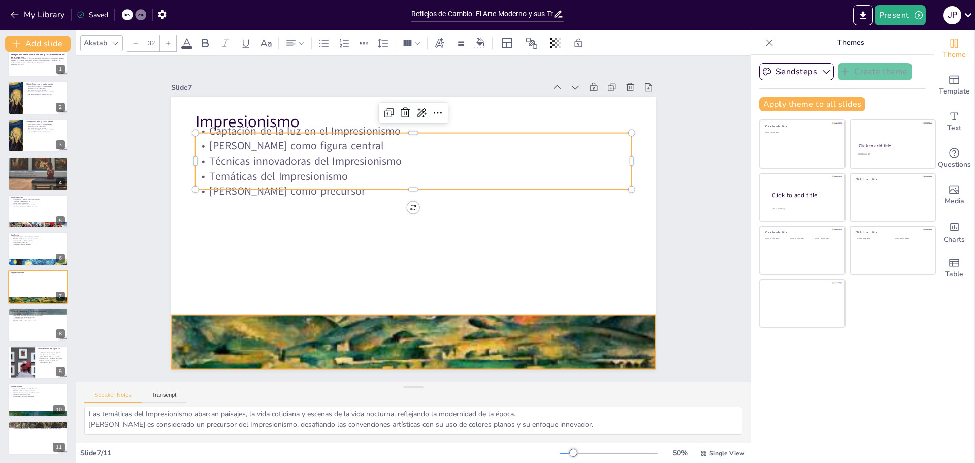
click at [347, 343] on div at bounding box center [413, 341] width 485 height 383
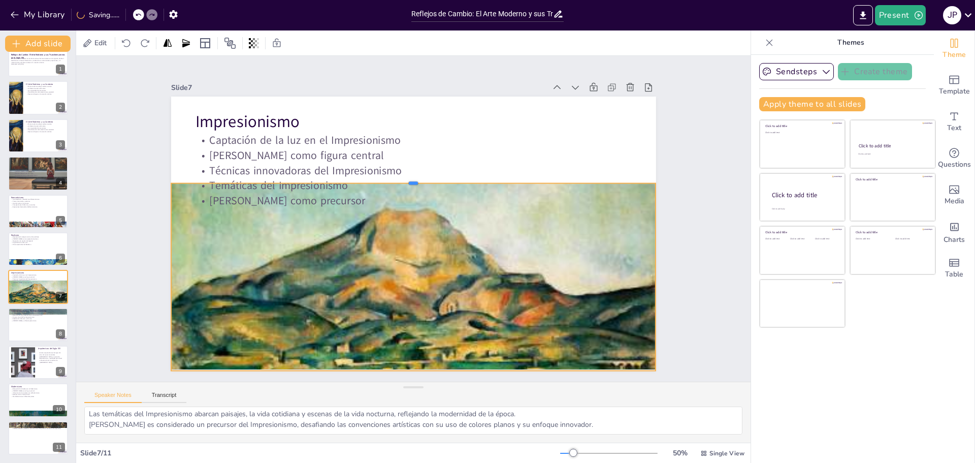
drag, startPoint x: 407, startPoint y: 312, endPoint x: 365, endPoint y: 222, distance: 98.6
click at [412, 179] on div at bounding box center [413, 179] width 485 height 8
click at [323, 256] on div at bounding box center [413, 343] width 485 height 383
click at [20, 316] on p "Figuras clave del Postimpresionismo" at bounding box center [38, 316] width 55 height 2
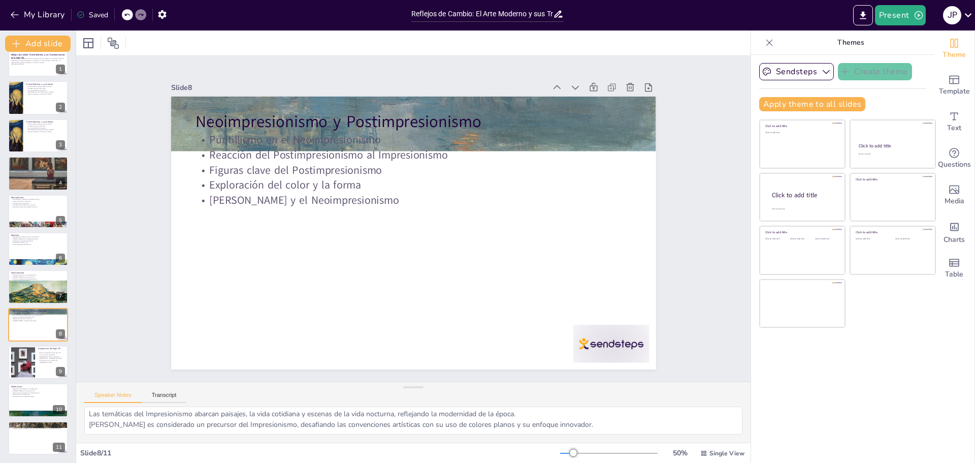
click at [171, 257] on div at bounding box center [413, 232] width 485 height 273
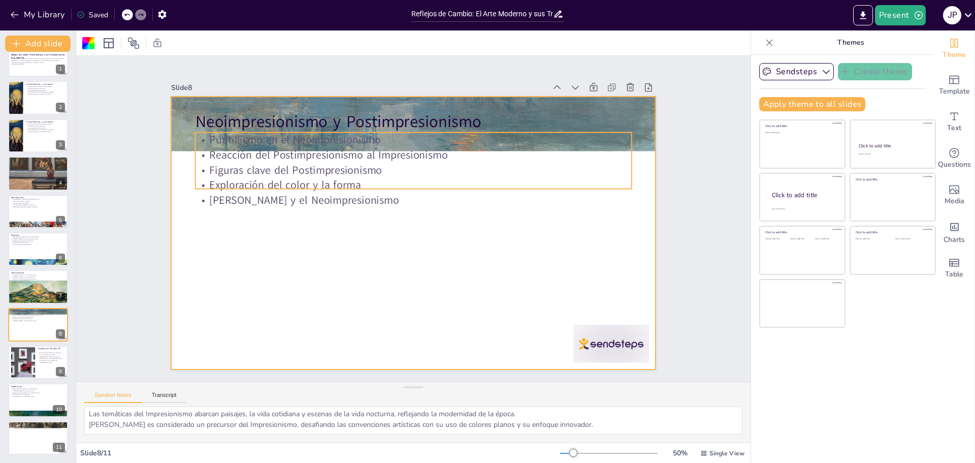
click at [226, 127] on p "Neoimpresionismo y Postimpresionismo" at bounding box center [413, 121] width 436 height 23
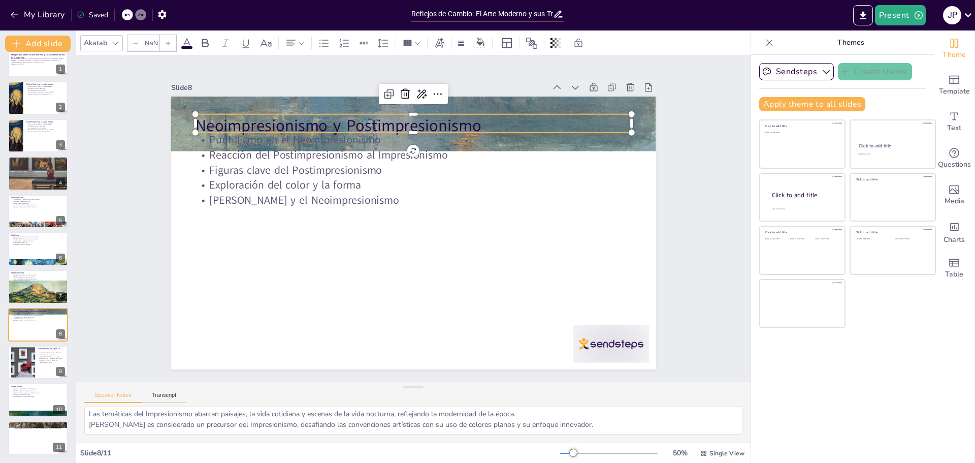
type input "48"
click at [229, 122] on p "Neoimpresionismo y Postimpresionismo" at bounding box center [413, 125] width 436 height 23
click at [229, 122] on p "Neoimpresionismo y Postimpresionismo" at bounding box center [413, 126] width 436 height 23
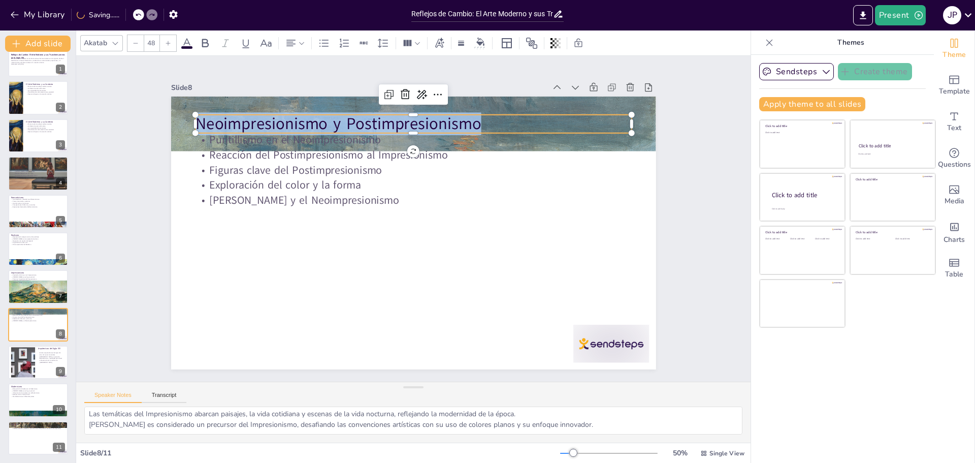
drag, startPoint x: 474, startPoint y: 120, endPoint x: 191, endPoint y: 124, distance: 283.4
click at [195, 124] on p "Neoimpresionismo y Postimpresionismo" at bounding box center [413, 123] width 436 height 23
copy p "Neoimpresionismo y Postimpresionismo"
click at [259, 101] on div at bounding box center [413, 123] width 485 height 377
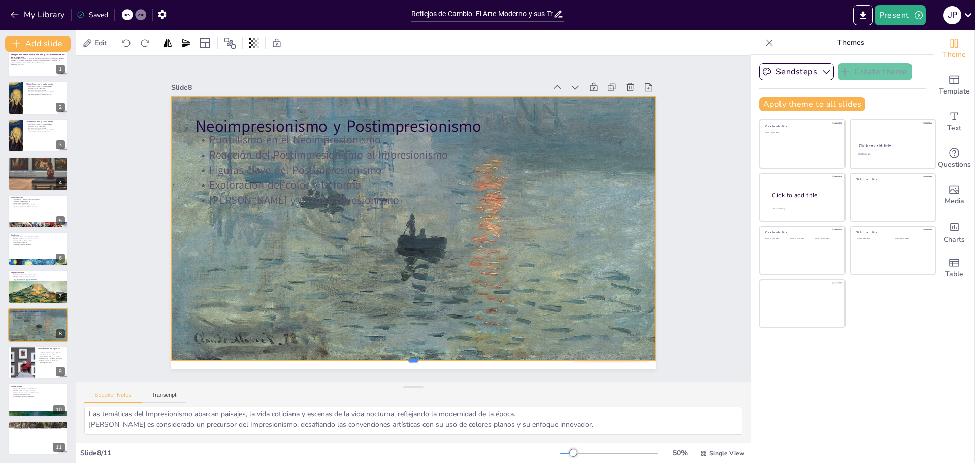
drag, startPoint x: 404, startPoint y: 149, endPoint x: 384, endPoint y: 359, distance: 210.7
click at [384, 361] on div at bounding box center [413, 365] width 485 height 8
drag, startPoint x: 88, startPoint y: 413, endPoint x: 166, endPoint y: 428, distance: 78.6
click at [177, 435] on div "El Neoimpresionismo se caracteriza por el uso del puntillismo, una técnica que …" at bounding box center [413, 424] width 674 height 36
drag, startPoint x: 88, startPoint y: 414, endPoint x: 605, endPoint y: 433, distance: 517.8
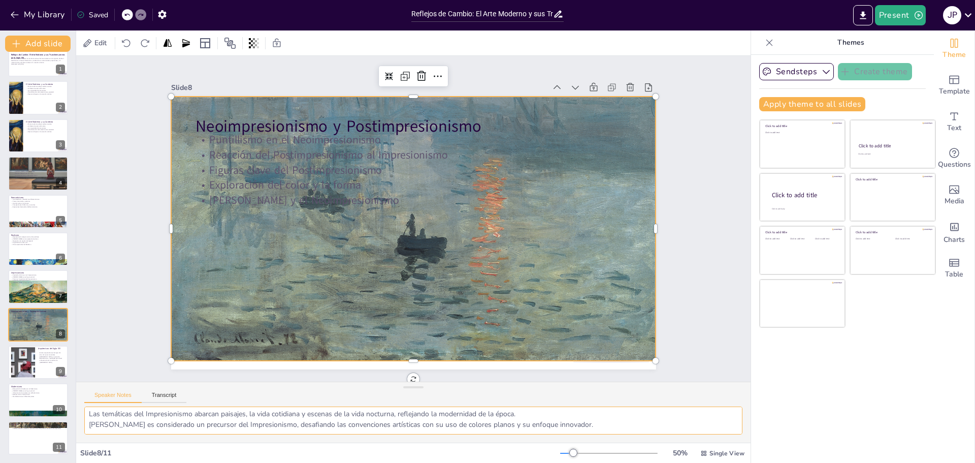
click at [605, 435] on div "El Neoimpresionismo se caracteriza por el uso del puntillismo, una técnica que …" at bounding box center [413, 424] width 674 height 36
click at [34, 366] on div at bounding box center [22, 362] width 63 height 31
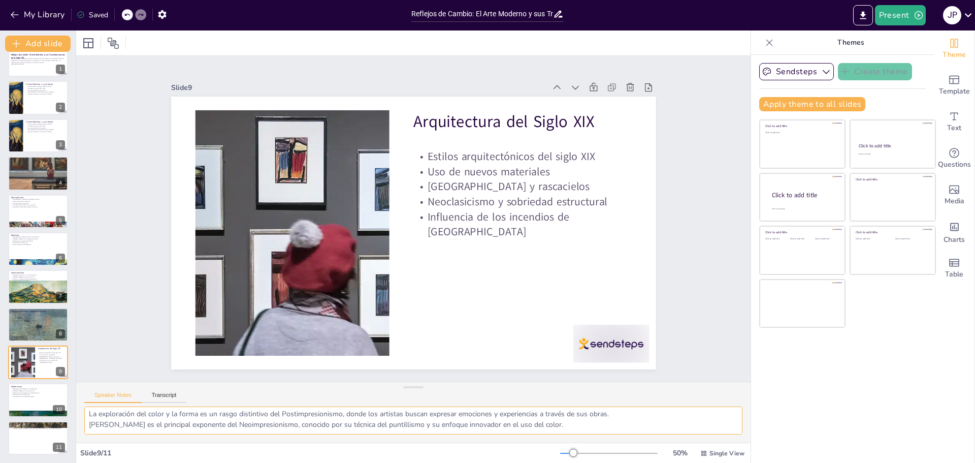
click at [89, 413] on textarea "La arquitectura del siglo XIX se caracteriza por la diversidad de estilos, entr…" at bounding box center [413, 420] width 658 height 28
click at [426, 166] on p "Uso de nuevos materiales" at bounding box center [522, 171] width 218 height 15
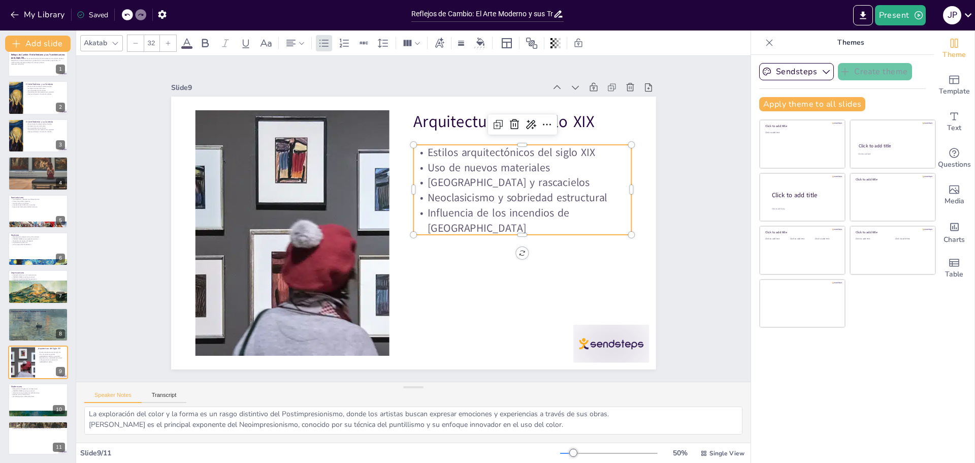
click at [426, 166] on p "Uso de nuevos materiales" at bounding box center [522, 167] width 218 height 15
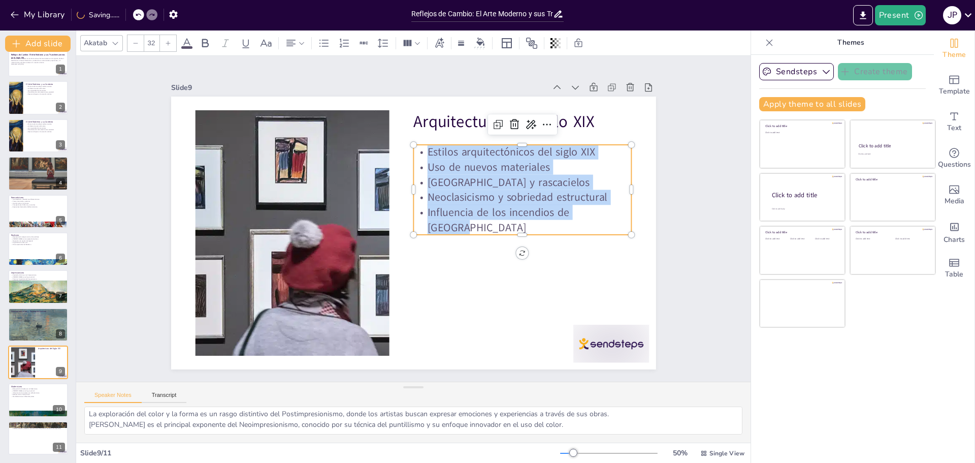
drag, startPoint x: 420, startPoint y: 152, endPoint x: 637, endPoint y: 240, distance: 234.6
click at [643, 242] on div "Arquitectura del Siglo XIX Estilos arquitectónicos del siglo XIX Uso de nuevos …" at bounding box center [413, 232] width 485 height 273
click at [334, 193] on div at bounding box center [292, 232] width 501 height 245
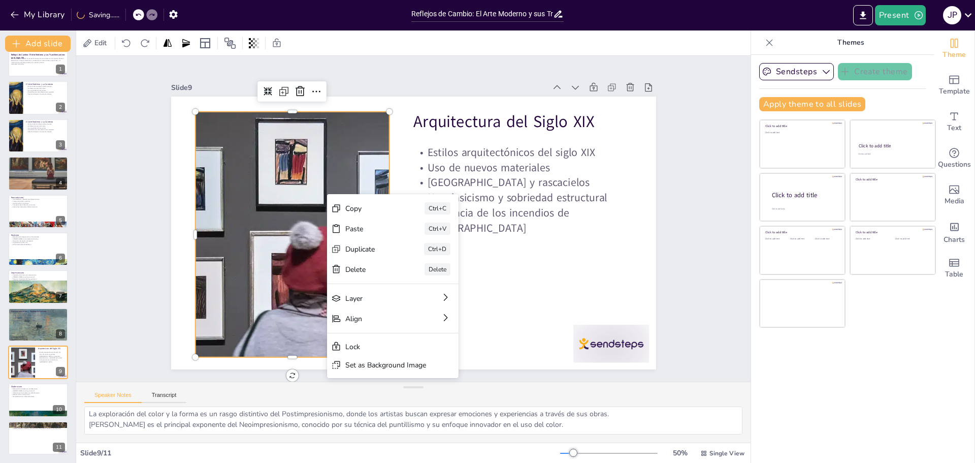
click at [239, 212] on div at bounding box center [292, 234] width 501 height 245
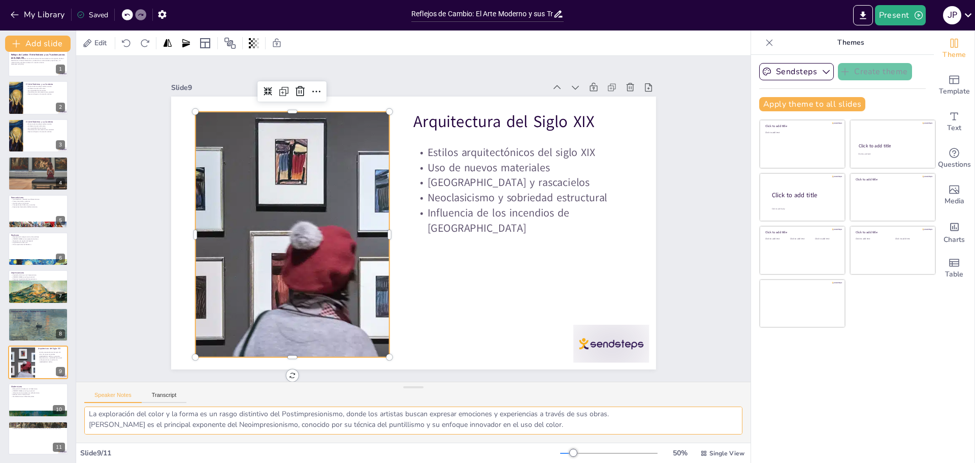
click at [89, 411] on textarea "La arquitectura del siglo XIX se caracteriza por la diversidad de estilos, entr…" at bounding box center [413, 420] width 658 height 28
type textarea "La arquitectura del siglo XIX se caracteriza por la diversidad de estilos, entr…"
click at [611, 426] on textarea "La arquitectura del siglo XIX se caracteriza por la diversidad de estilos, entr…" at bounding box center [413, 420] width 658 height 28
click at [138, 417] on textarea "La arquitectura del siglo XIX se caracteriza por la diversidad de estilos, entr…" at bounding box center [413, 420] width 658 height 28
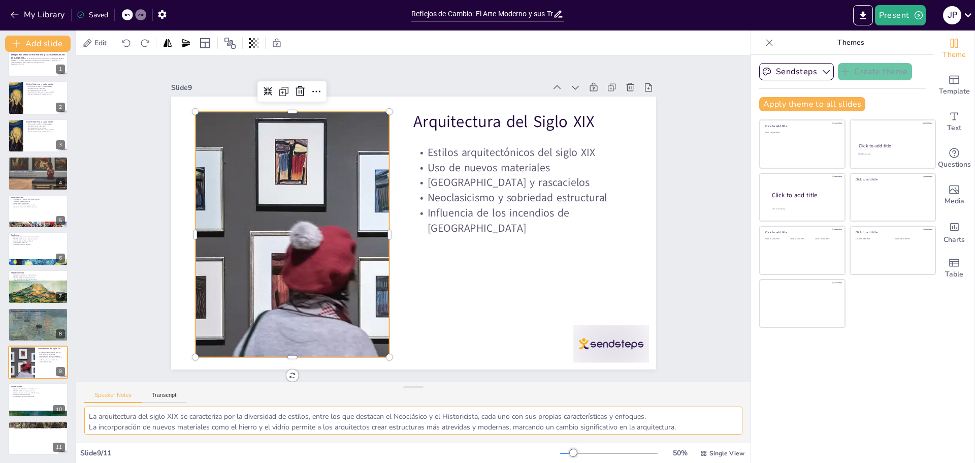
click at [85, 413] on textarea "La arquitectura del siglo XIX se caracteriza por la diversidad de estilos, entr…" at bounding box center [413, 420] width 658 height 28
click at [687, 426] on textarea "La arquitectura del siglo XIX se caracteriza por la diversidad de estilos, entr…" at bounding box center [413, 420] width 658 height 28
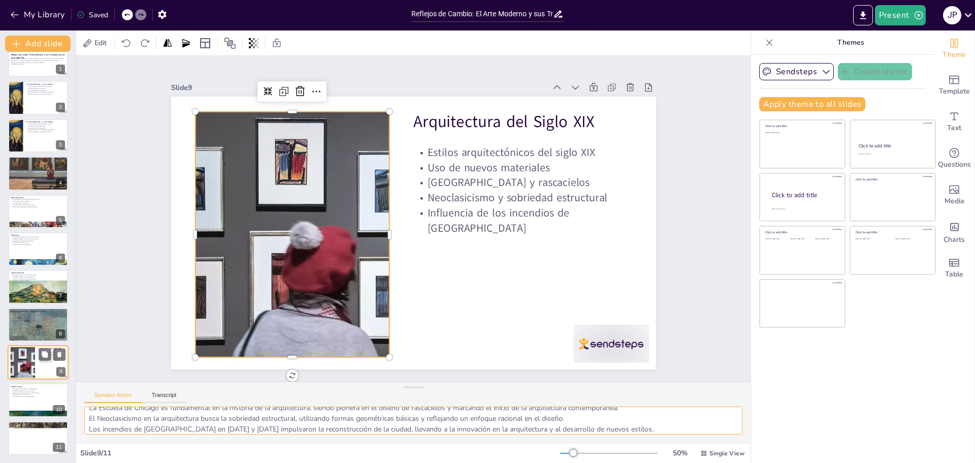
click at [30, 356] on div at bounding box center [22, 362] width 63 height 31
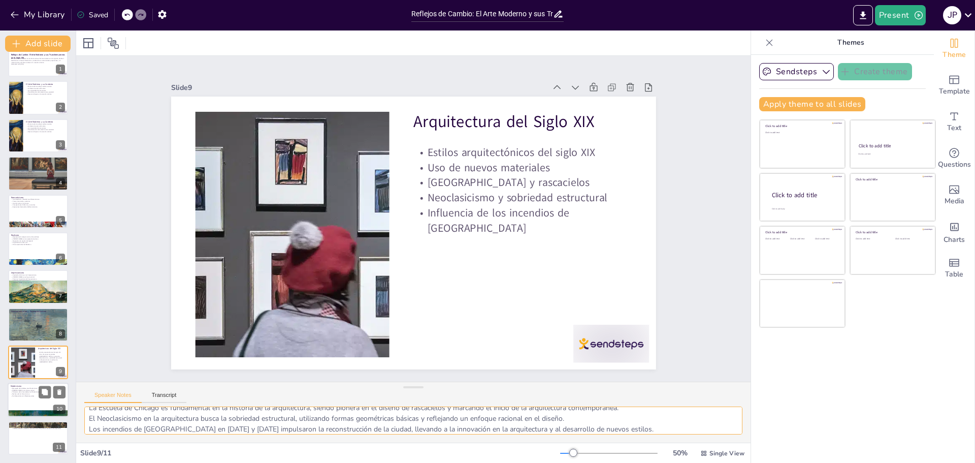
click at [29, 391] on p "Influencia de la naturaleza en el Modernismo" at bounding box center [38, 392] width 55 height 2
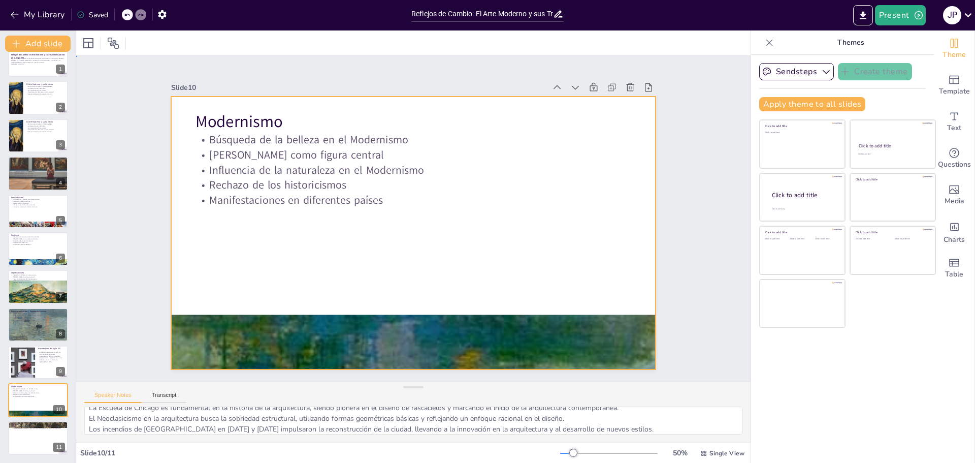
click at [262, 275] on div at bounding box center [413, 232] width 485 height 273
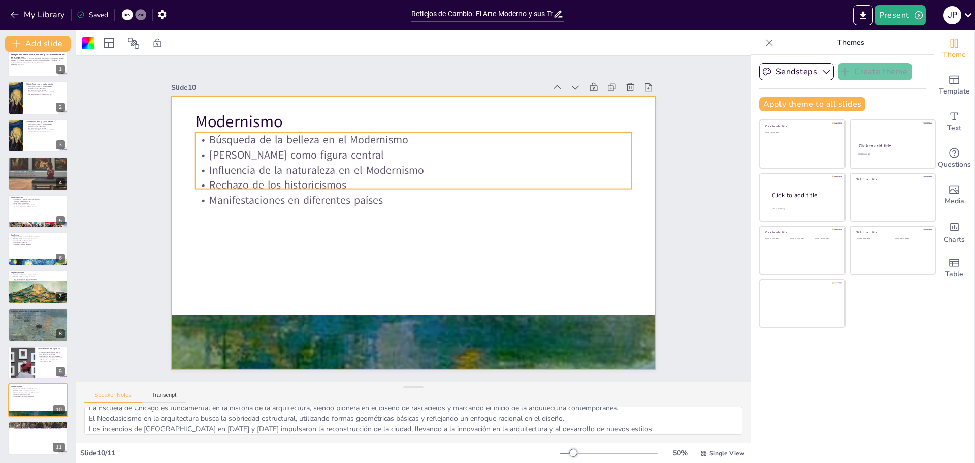
click at [243, 154] on p "[PERSON_NAME] como figura central" at bounding box center [413, 154] width 436 height 15
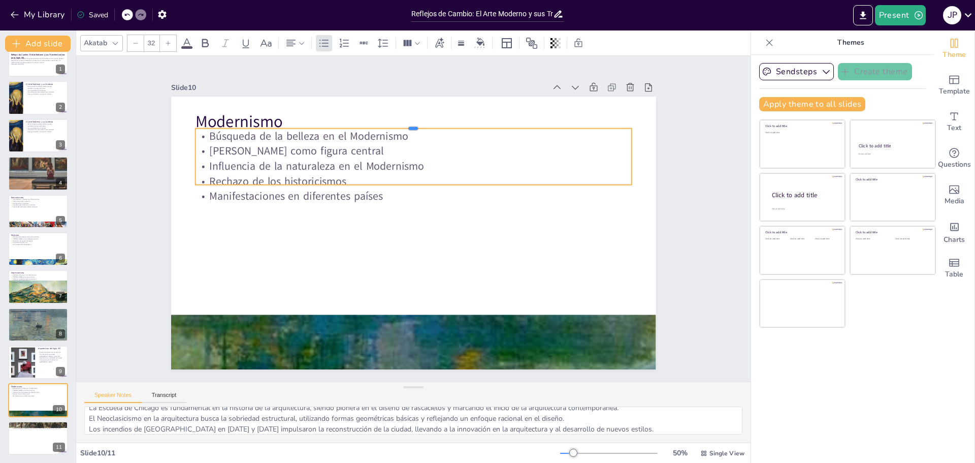
click at [238, 124] on div at bounding box center [413, 124] width 436 height 8
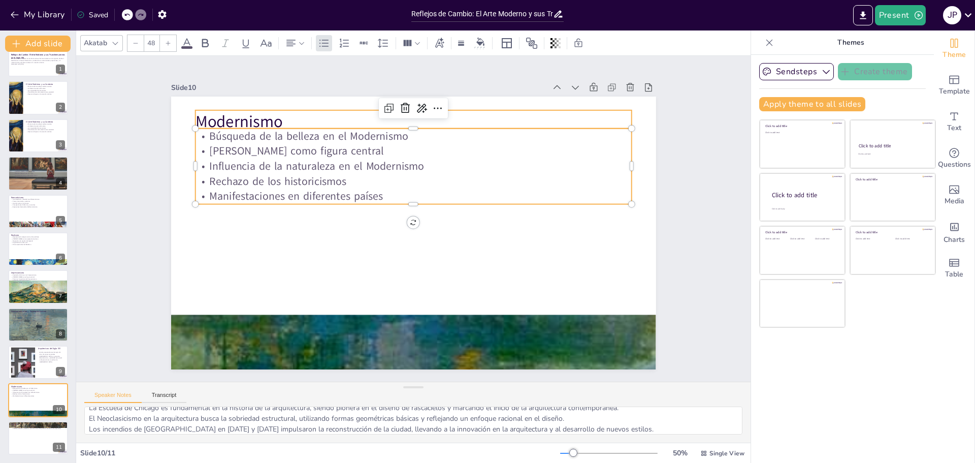
click at [245, 114] on p "Modernismo" at bounding box center [413, 121] width 436 height 23
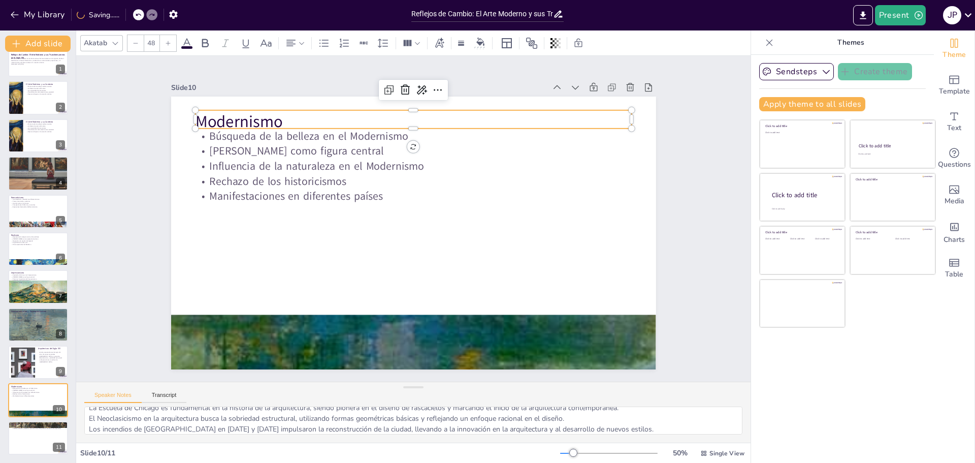
click at [276, 117] on p "Modernismo" at bounding box center [413, 121] width 436 height 23
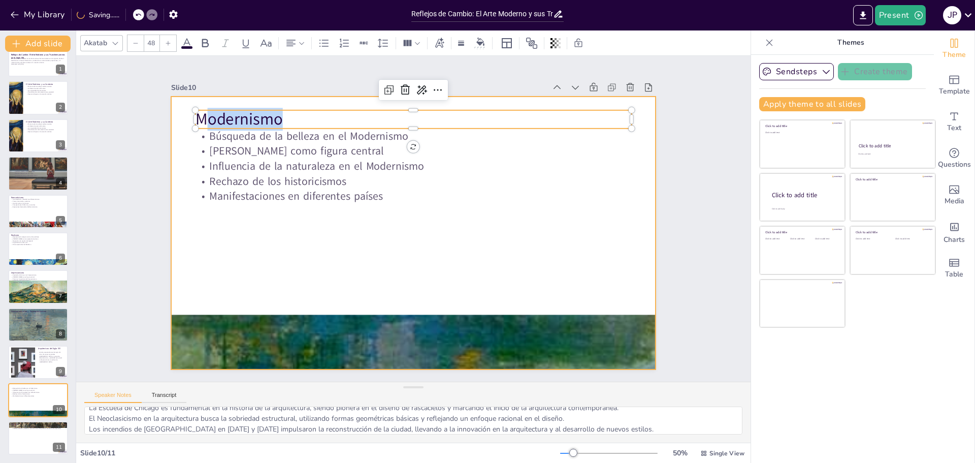
drag, startPoint x: 279, startPoint y: 116, endPoint x: 179, endPoint y: 109, distance: 100.3
click at [179, 109] on div "[DEMOGRAPHIC_DATA] de la belleza en el Modernismo [PERSON_NAME] como figura cen…" at bounding box center [413, 232] width 485 height 273
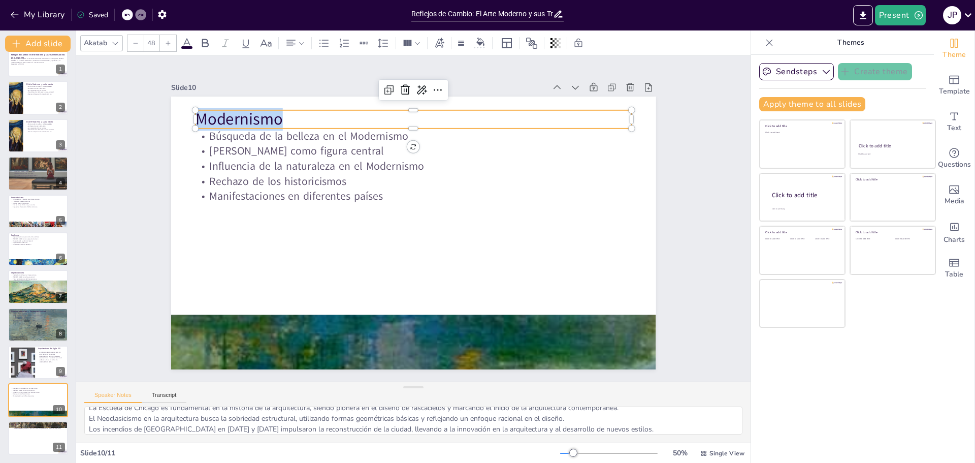
drag, startPoint x: 191, startPoint y: 114, endPoint x: 275, endPoint y: 114, distance: 83.8
click at [275, 114] on p "Modernismo" at bounding box center [413, 119] width 436 height 23
click at [202, 131] on p "Búsqueda de la belleza en el Modernismo" at bounding box center [413, 135] width 436 height 15
type input "32"
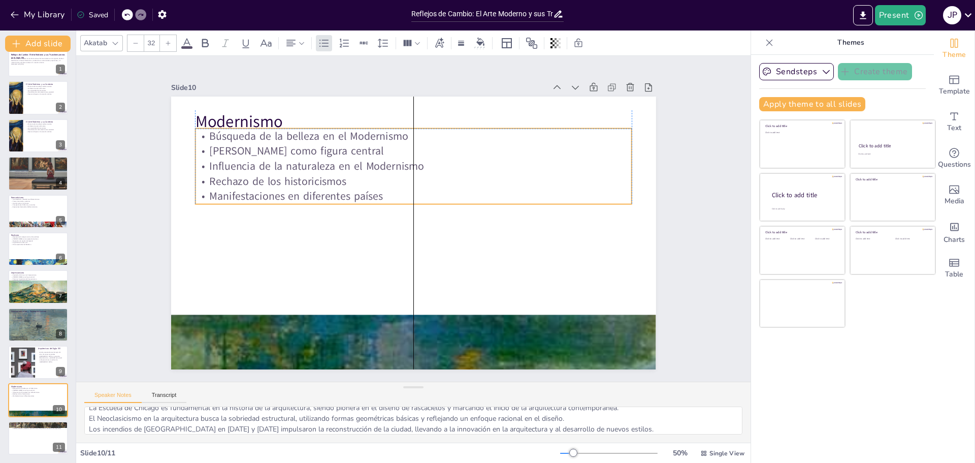
click at [205, 131] on p "Búsqueda de la belleza en el Modernismo" at bounding box center [413, 135] width 436 height 15
click at [206, 132] on p "Búsqueda de la belleza en el Modernismo" at bounding box center [413, 135] width 436 height 15
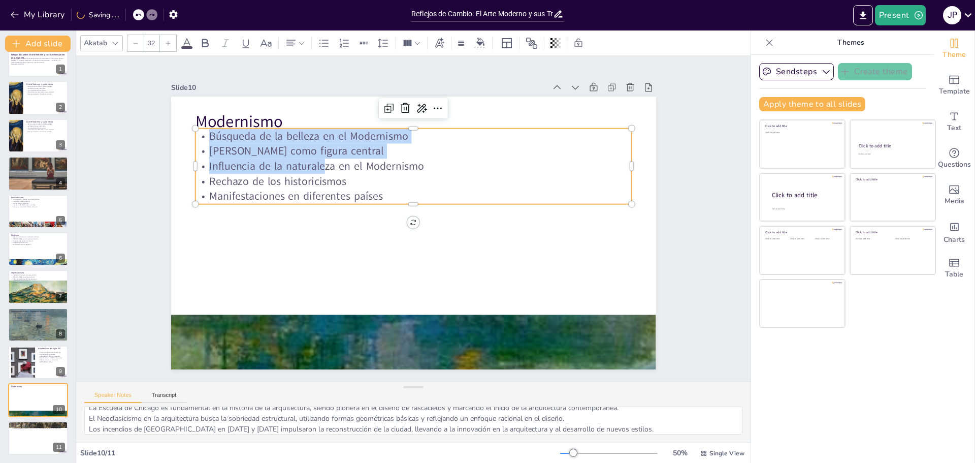
drag, startPoint x: 204, startPoint y: 132, endPoint x: 443, endPoint y: 201, distance: 249.0
click at [445, 201] on div "Modernismo Búsqueda de la belleza en el Modernismo [PERSON_NAME] como figura ce…" at bounding box center [413, 232] width 485 height 273
drag, startPoint x: 433, startPoint y: 199, endPoint x: 417, endPoint y: 197, distance: 15.3
click at [431, 198] on div "Modernismo Búsqueda de la belleza en el Modernismo [PERSON_NAME] como figura ce…" at bounding box center [413, 232] width 485 height 273
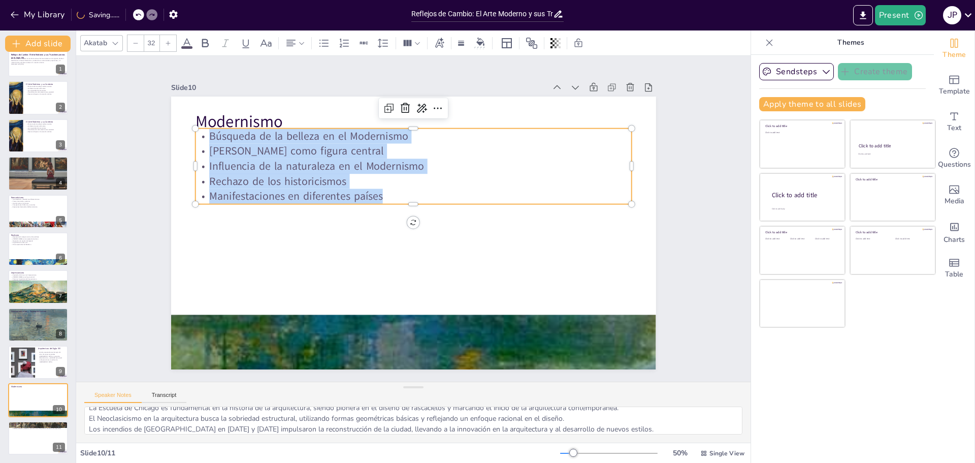
drag, startPoint x: 380, startPoint y: 192, endPoint x: 204, endPoint y: 136, distance: 184.4
click at [204, 136] on div "Búsqueda de la belleza en el Modernismo [PERSON_NAME] como figura central Influ…" at bounding box center [413, 166] width 436 height 76
drag, startPoint x: 243, startPoint y: 339, endPoint x: 252, endPoint y: 340, distance: 8.7
click at [244, 339] on div at bounding box center [413, 341] width 485 height 373
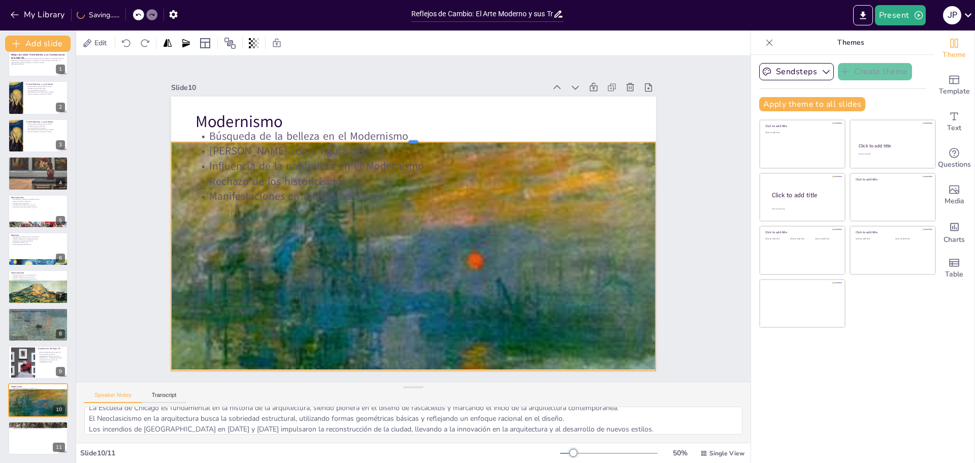
drag, startPoint x: 406, startPoint y: 311, endPoint x: 400, endPoint y: 131, distance: 179.9
click at [400, 134] on div at bounding box center [413, 138] width 485 height 8
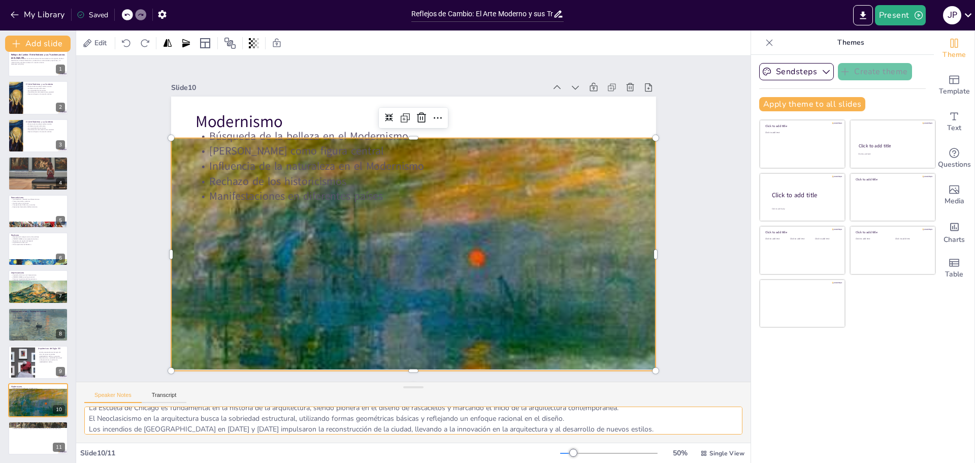
click at [619, 421] on textarea "El Modernismo se centra en la búsqueda de la belleza, buscando embellecer lo nu…" at bounding box center [413, 420] width 658 height 28
click at [88, 415] on textarea "El Modernismo se centra en la búsqueda de la belleza, buscando embellecer lo nu…" at bounding box center [413, 420] width 658 height 28
type textarea "El Modernismo se centra en la búsqueda de la belleza, buscando embellecer lo nu…"
click at [617, 426] on textarea "El Modernismo se centra en la búsqueda de la belleza, buscando embellecer lo nu…" at bounding box center [413, 420] width 658 height 28
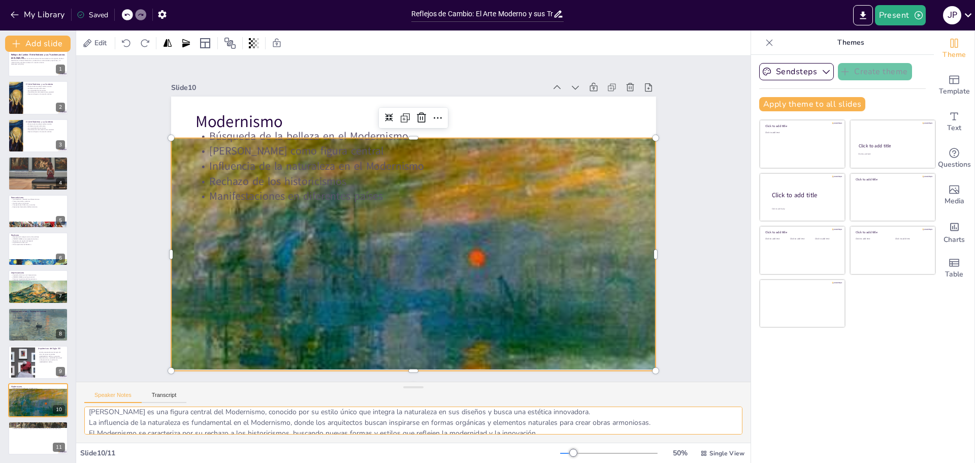
click at [541, 432] on textarea "El Modernismo se centra en la búsqueda de la belleza, buscando embellecer lo nu…" at bounding box center [413, 420] width 658 height 28
click at [707, 427] on textarea "El Modernismo se centra en la búsqueda de la belleza, buscando embellecer lo nu…" at bounding box center [413, 420] width 658 height 28
click at [27, 429] on p "El arte moderno en el siglo XIX representa una evolución significativa, refleja…" at bounding box center [38, 427] width 55 height 4
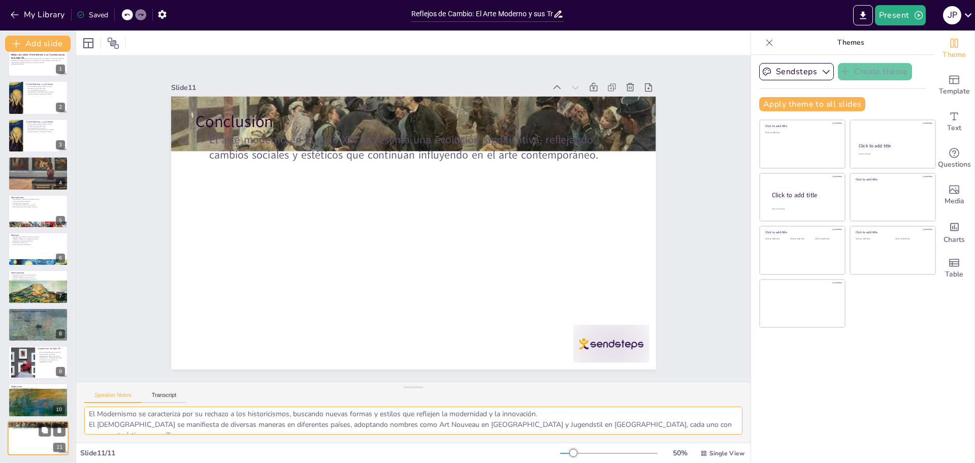
scroll to position [0, 0]
click at [26, 399] on div at bounding box center [39, 412] width 63 height 49
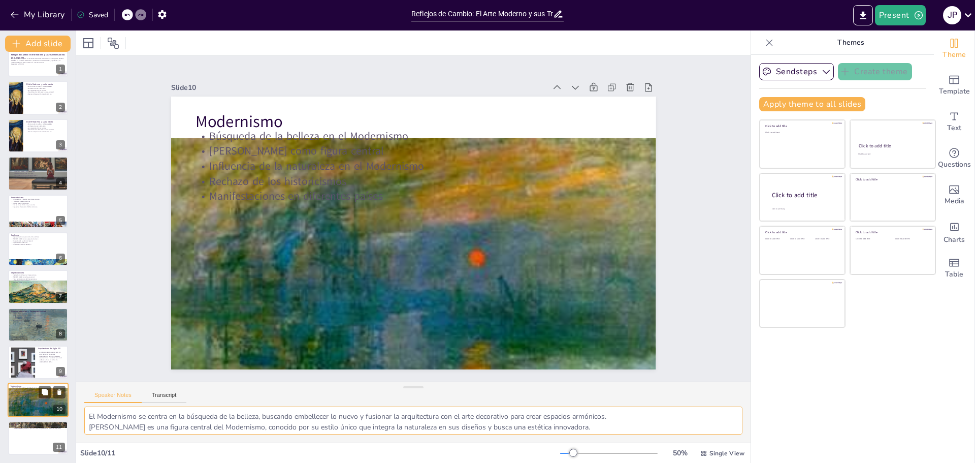
click at [26, 399] on div at bounding box center [39, 412] width 63 height 49
